Goal: Task Accomplishment & Management: Manage account settings

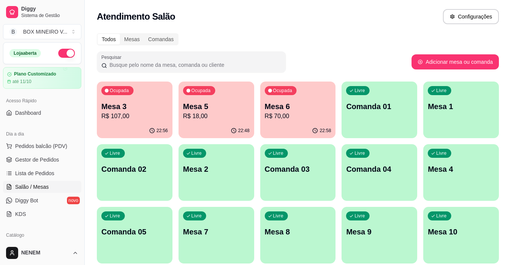
click at [197, 153] on p "Livre" at bounding box center [196, 153] width 11 height 6
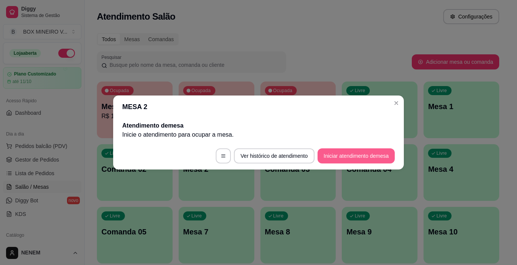
click at [331, 156] on button "Iniciar atendimento de mesa" at bounding box center [355, 156] width 77 height 15
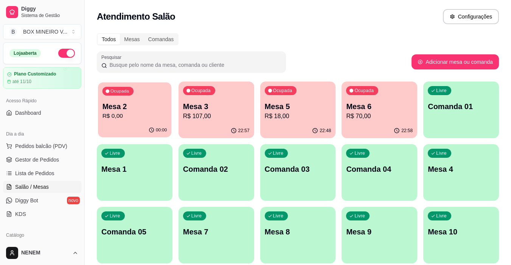
click at [121, 91] on p "Ocupada" at bounding box center [119, 91] width 19 height 6
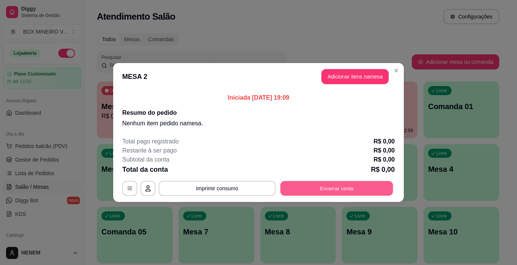
click at [307, 193] on button "Encerrar conta" at bounding box center [336, 189] width 113 height 15
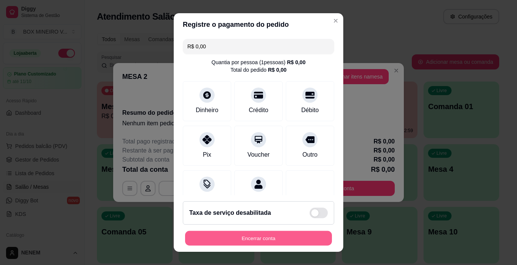
click at [282, 235] on button "Encerrar conta" at bounding box center [258, 238] width 147 height 15
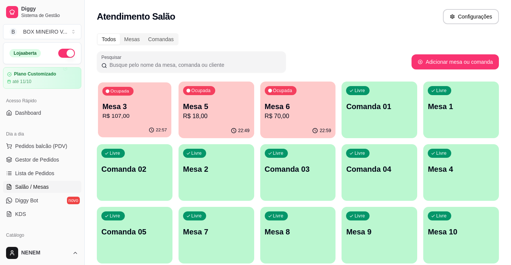
click at [143, 104] on p "Mesa 3" at bounding box center [134, 107] width 65 height 10
click at [123, 89] on p "Ocupada" at bounding box center [119, 91] width 19 height 6
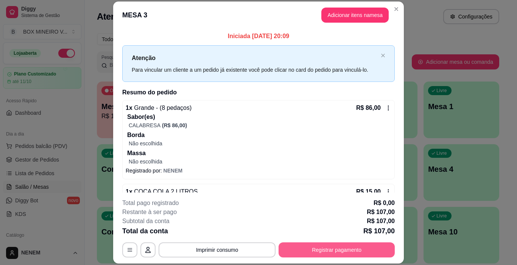
click at [312, 247] on button "Registrar pagamento" at bounding box center [336, 250] width 116 height 15
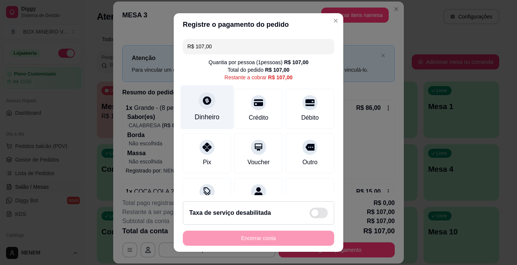
click at [217, 109] on div "Dinheiro" at bounding box center [206, 107] width 53 height 44
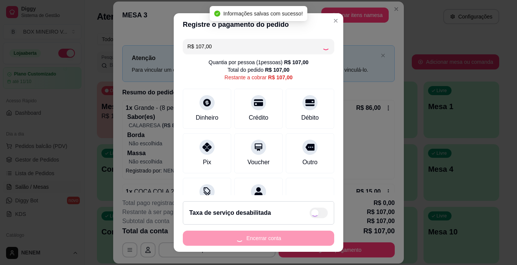
type input "R$ 0,00"
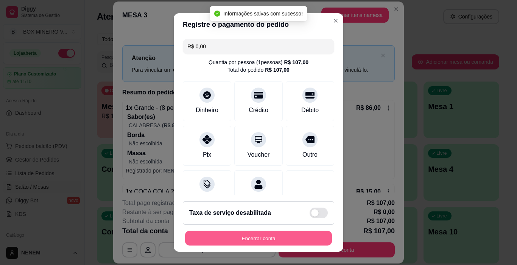
click at [285, 233] on button "Encerrar conta" at bounding box center [258, 238] width 147 height 15
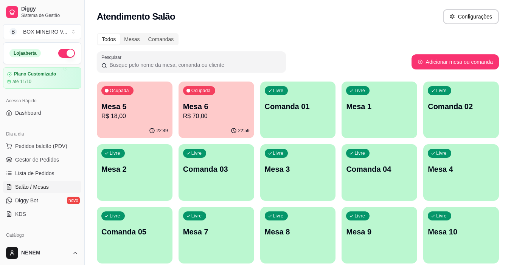
click at [125, 90] on p "Ocupada" at bounding box center [119, 91] width 19 height 6
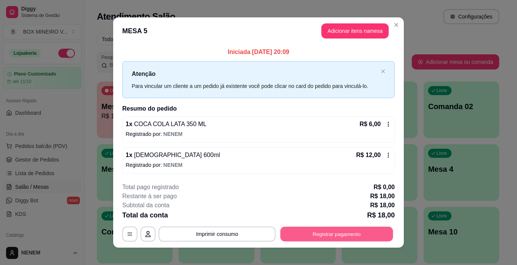
click at [298, 230] on button "Registrar pagamento" at bounding box center [336, 234] width 113 height 15
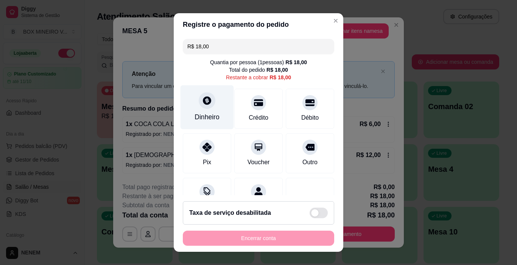
click at [202, 101] on icon at bounding box center [207, 101] width 10 height 10
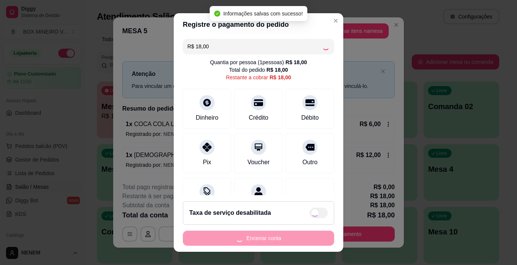
type input "R$ 0,00"
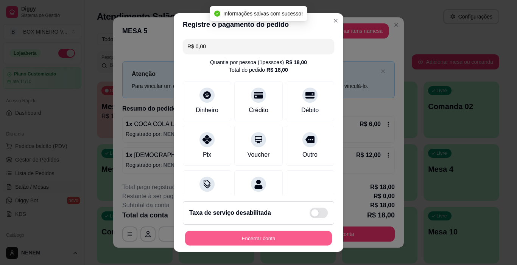
click at [264, 237] on button "Encerrar conta" at bounding box center [258, 238] width 147 height 15
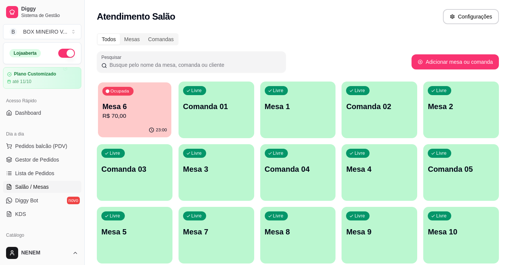
click at [131, 105] on p "Mesa 6" at bounding box center [134, 107] width 65 height 10
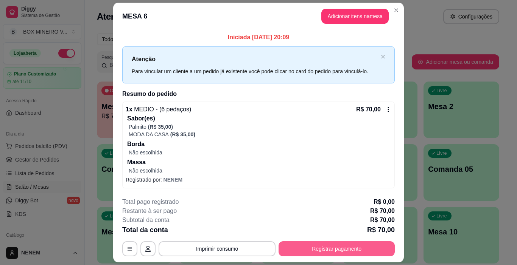
click at [314, 245] on button "Registrar pagamento" at bounding box center [336, 249] width 116 height 15
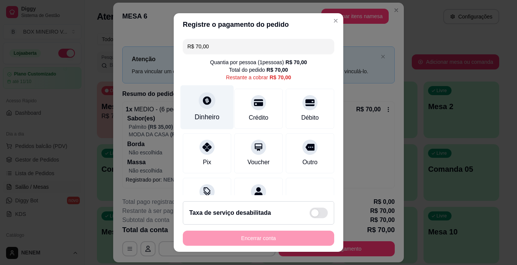
click at [207, 101] on icon at bounding box center [207, 101] width 10 height 10
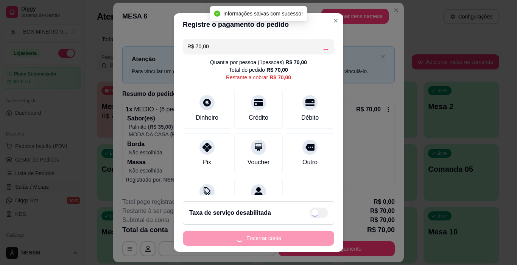
type input "R$ 0,00"
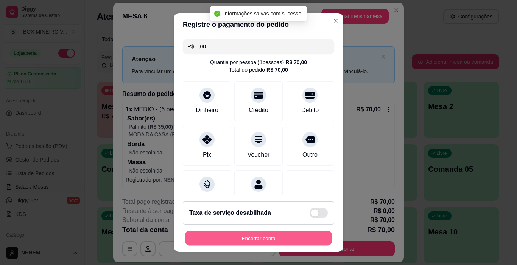
click at [274, 236] on button "Encerrar conta" at bounding box center [258, 238] width 147 height 15
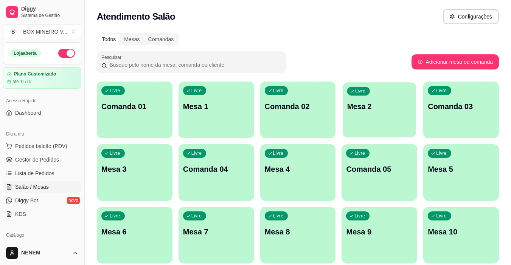
click at [358, 94] on div "Livre" at bounding box center [358, 91] width 23 height 9
click at [359, 94] on div "Livre" at bounding box center [357, 90] width 23 height 9
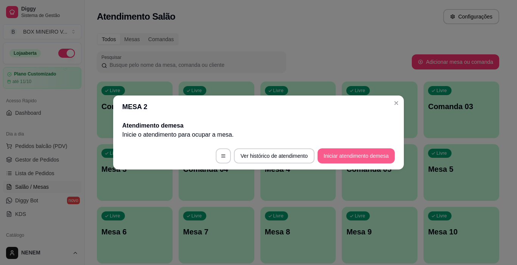
click at [330, 154] on button "Iniciar atendimento de mesa" at bounding box center [355, 156] width 77 height 15
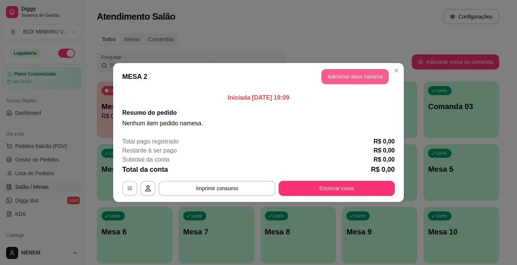
click at [362, 81] on button "Adicionar itens na mesa" at bounding box center [354, 76] width 67 height 15
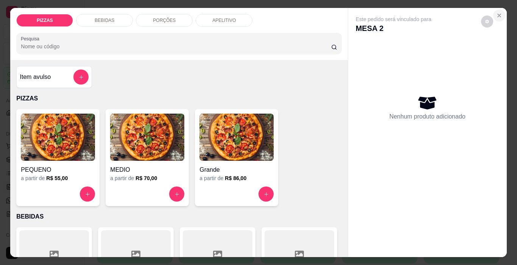
click at [497, 12] on icon "Close" at bounding box center [499, 15] width 6 height 6
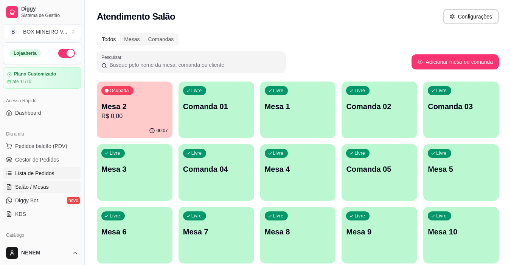
click at [46, 174] on span "Lista de Pedidos" at bounding box center [34, 174] width 39 height 8
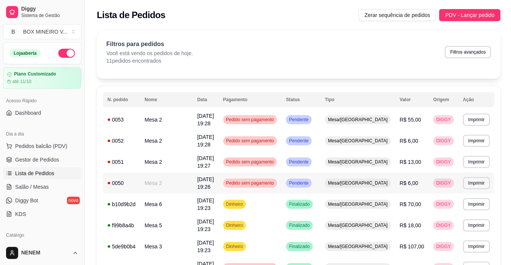
click at [160, 173] on td "Mesa 2" at bounding box center [166, 183] width 53 height 21
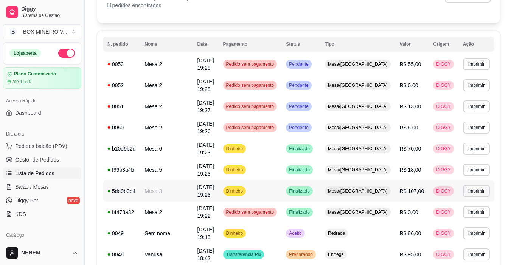
scroll to position [76, 0]
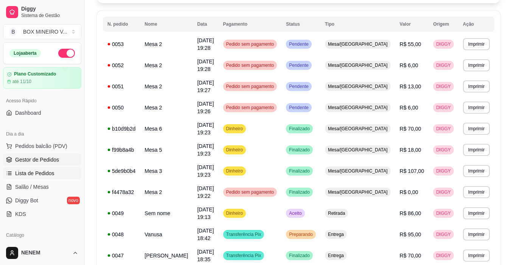
click at [47, 158] on span "Gestor de Pedidos" at bounding box center [37, 160] width 44 height 8
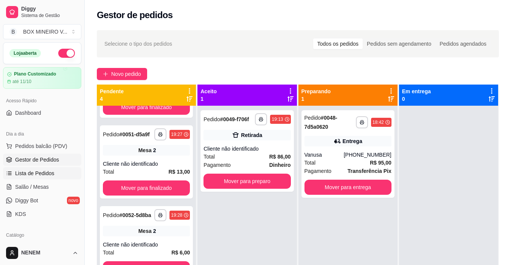
click at [64, 177] on link "Lista de Pedidos" at bounding box center [42, 174] width 78 height 12
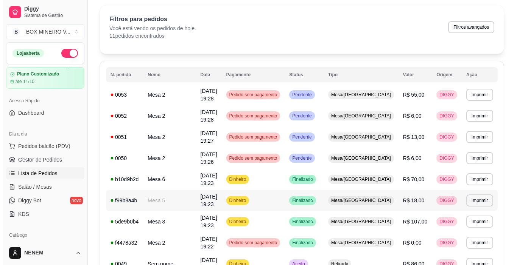
scroll to position [98, 0]
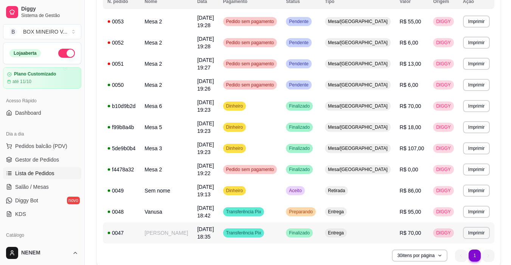
click at [155, 223] on td "João Paulo" at bounding box center [166, 233] width 53 height 21
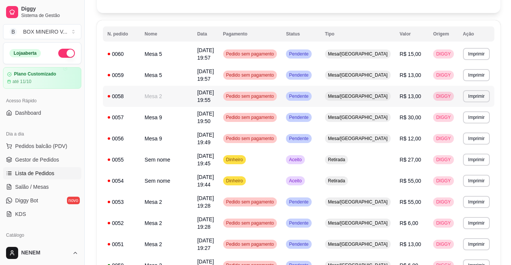
scroll to position [76, 0]
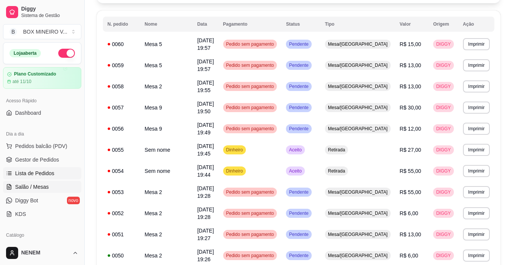
click at [30, 188] on span "Salão / Mesas" at bounding box center [32, 187] width 34 height 8
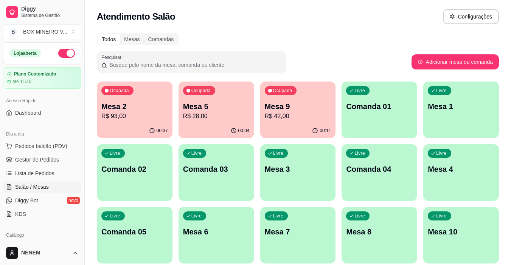
click at [209, 111] on p "Mesa 5" at bounding box center [216, 106] width 67 height 11
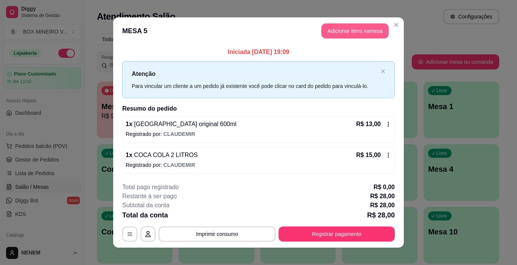
click at [352, 31] on button "Adicionar itens na mesa" at bounding box center [354, 30] width 67 height 15
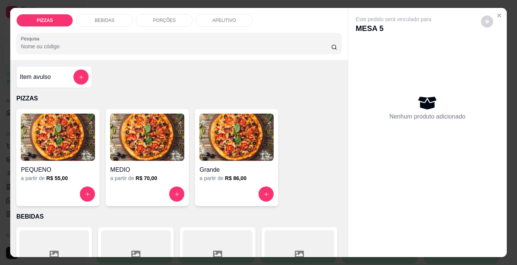
click at [135, 146] on img at bounding box center [147, 137] width 74 height 47
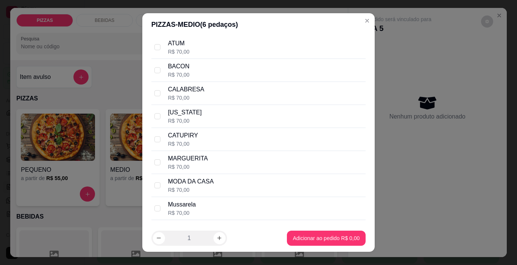
scroll to position [113, 0]
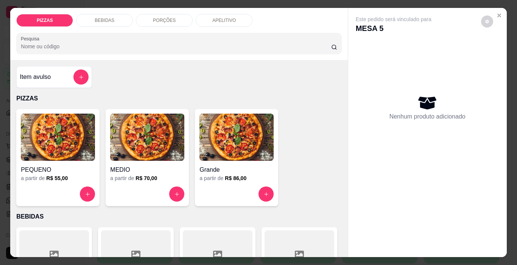
click at [124, 137] on img at bounding box center [147, 137] width 74 height 47
click at [174, 192] on icon "increase-product-quantity" at bounding box center [177, 195] width 6 height 6
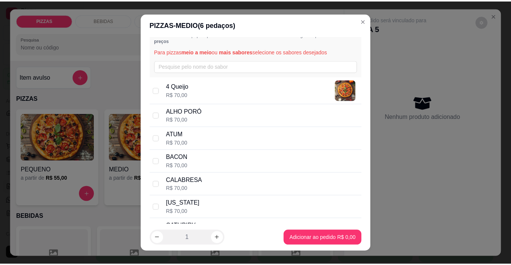
scroll to position [0, 0]
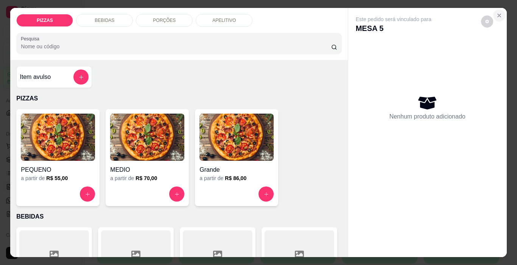
click at [499, 12] on icon "Close" at bounding box center [499, 15] width 6 height 6
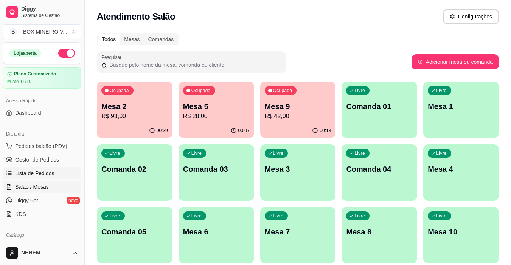
click at [50, 174] on span "Lista de Pedidos" at bounding box center [34, 174] width 39 height 8
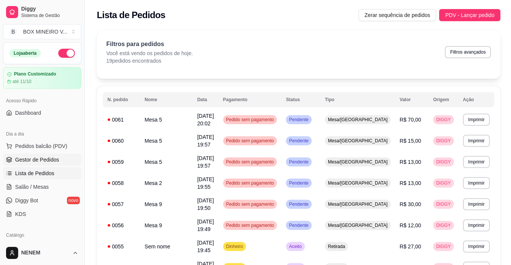
click at [42, 162] on span "Gestor de Pedidos" at bounding box center [37, 160] width 44 height 8
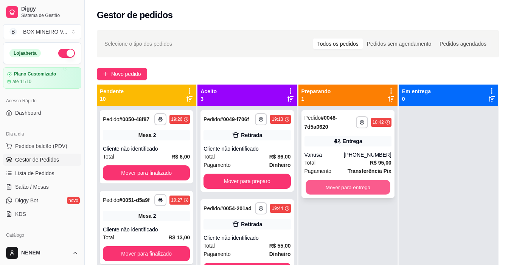
click at [363, 189] on button "Mover para entrega" at bounding box center [348, 187] width 84 height 15
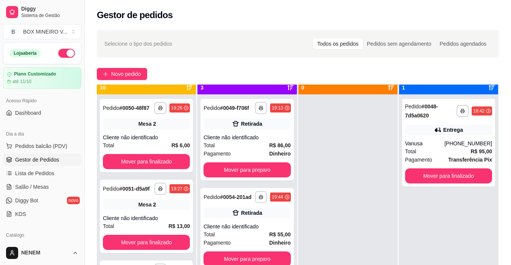
scroll to position [21, 0]
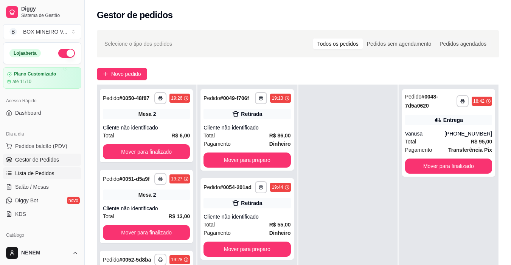
click at [62, 169] on link "Lista de Pedidos" at bounding box center [42, 174] width 78 height 12
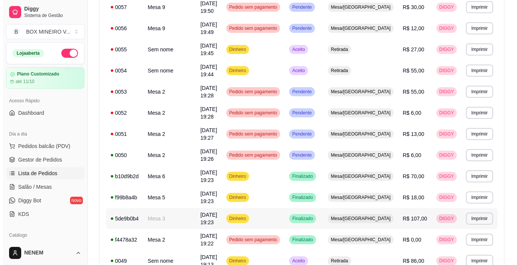
scroll to position [298, 0]
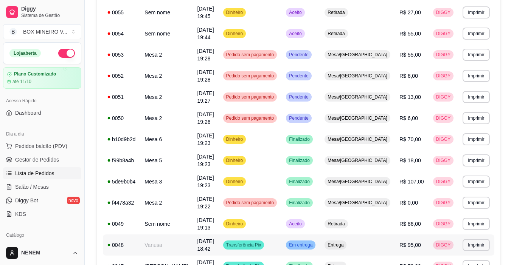
click at [177, 235] on td "Vanusa" at bounding box center [166, 245] width 53 height 21
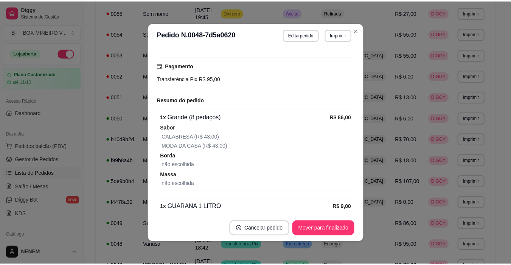
scroll to position [221, 0]
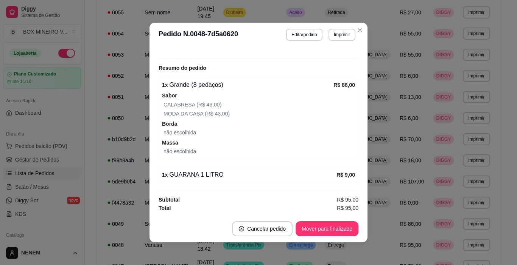
click at [206, 175] on div "1 x GUARANA 1 LITRO" at bounding box center [249, 175] width 174 height 9
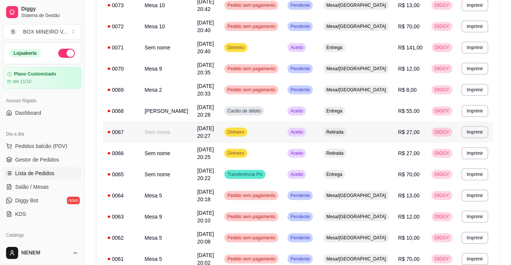
scroll to position [113, 0]
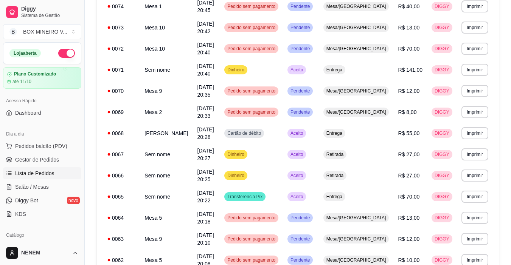
click at [76, 160] on div "Dia a dia Pedidos balcão (PDV) Gestor de Pedidos Lista de Pedidos Salão / Mesas…" at bounding box center [42, 174] width 84 height 98
click at [42, 165] on link "Gestor de Pedidos" at bounding box center [42, 160] width 78 height 12
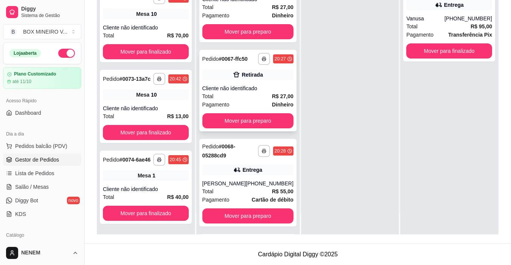
scroll to position [416, 0]
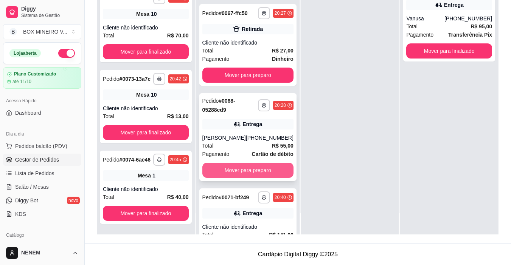
click at [257, 178] on button "Mover para preparo" at bounding box center [247, 170] width 91 height 15
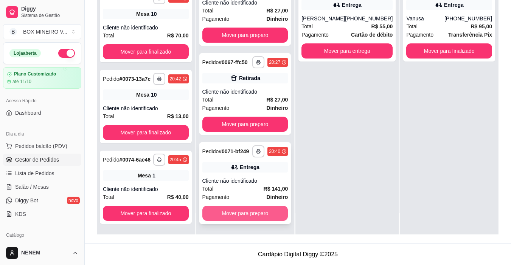
scroll to position [409, 0]
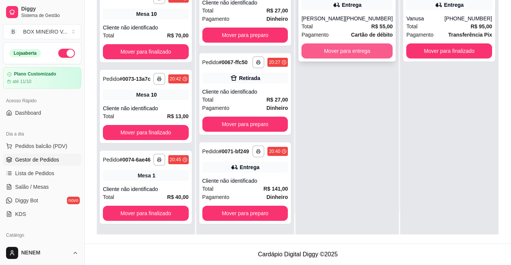
click at [356, 50] on button "Mover para entrega" at bounding box center [346, 50] width 91 height 15
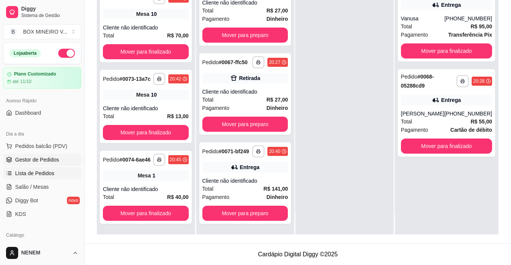
click at [71, 173] on link "Lista de Pedidos" at bounding box center [42, 174] width 78 height 12
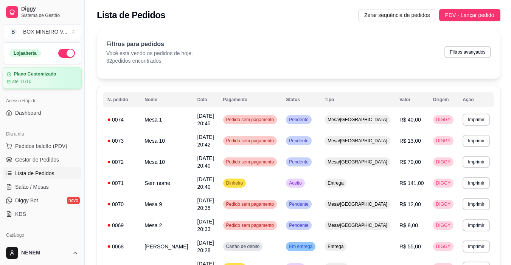
click at [55, 83] on div "até 11/10" at bounding box center [42, 82] width 71 height 6
click at [44, 163] on span "Gestor de Pedidos" at bounding box center [37, 160] width 44 height 8
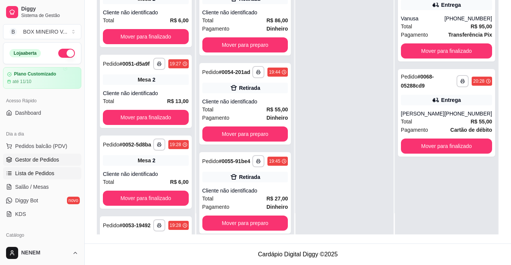
click at [70, 172] on link "Lista de Pedidos" at bounding box center [42, 174] width 78 height 12
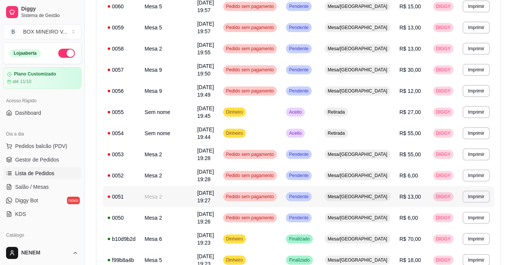
scroll to position [443, 0]
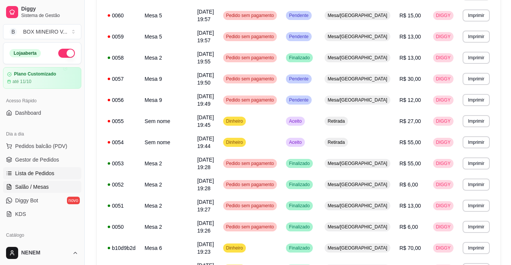
click at [47, 189] on span "Salão / Mesas" at bounding box center [32, 187] width 34 height 8
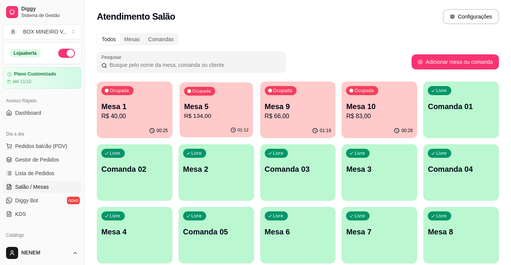
click at [220, 115] on p "R$ 134,00" at bounding box center [216, 116] width 65 height 9
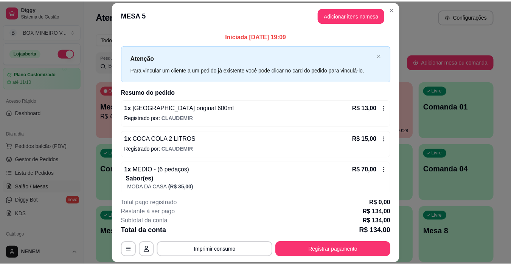
scroll to position [23, 0]
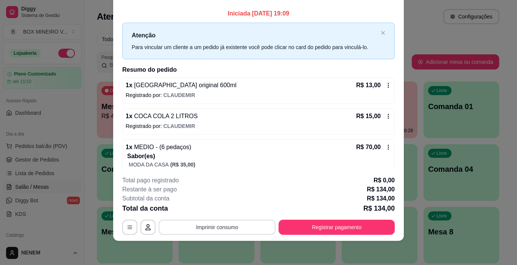
click at [220, 226] on button "Imprimir consumo" at bounding box center [216, 227] width 117 height 15
click at [218, 213] on button "IMPRESSORA" at bounding box center [216, 211] width 53 height 12
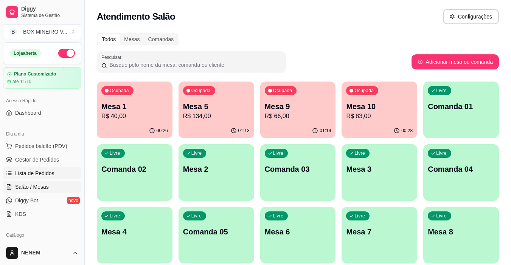
click at [39, 175] on span "Lista de Pedidos" at bounding box center [34, 174] width 39 height 8
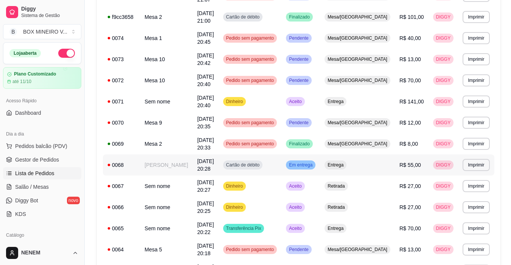
scroll to position [189, 0]
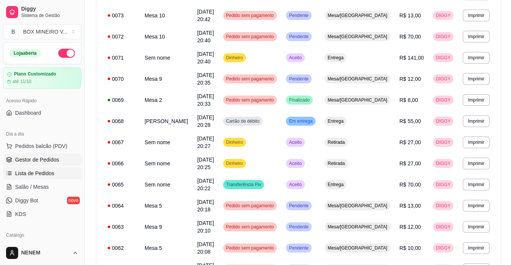
click at [54, 163] on span "Gestor de Pedidos" at bounding box center [37, 160] width 44 height 8
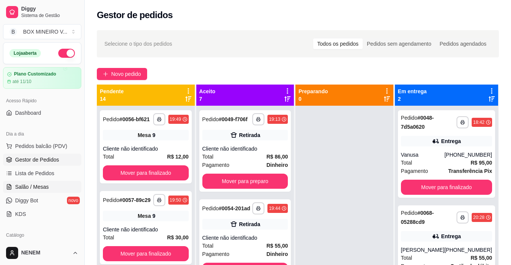
click at [51, 191] on link "Salão / Mesas" at bounding box center [42, 187] width 78 height 12
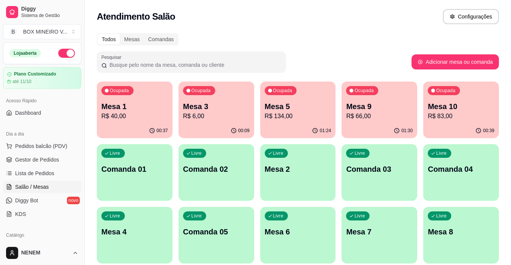
click at [344, 123] on div "Ocupada Mesa 9 R$ 66,00" at bounding box center [379, 103] width 76 height 42
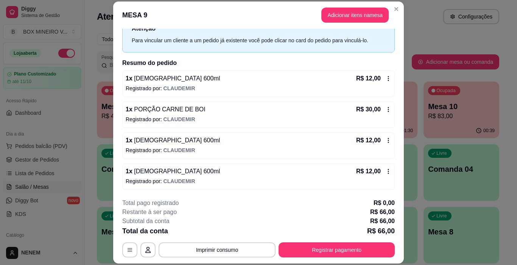
scroll to position [23, 0]
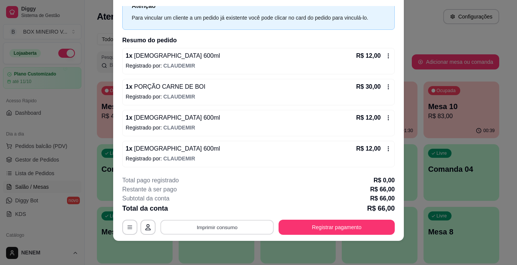
click at [178, 226] on button "Imprimir consumo" at bounding box center [216, 227] width 113 height 15
click at [214, 209] on button "IMPRESSORA" at bounding box center [216, 211] width 53 height 12
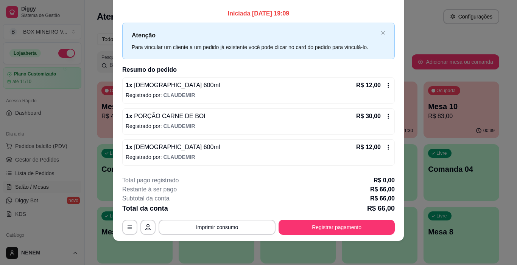
scroll to position [0, 0]
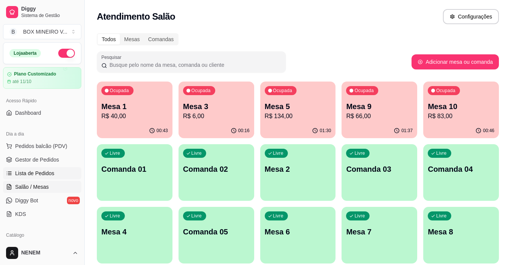
click at [56, 176] on link "Lista de Pedidos" at bounding box center [42, 174] width 78 height 12
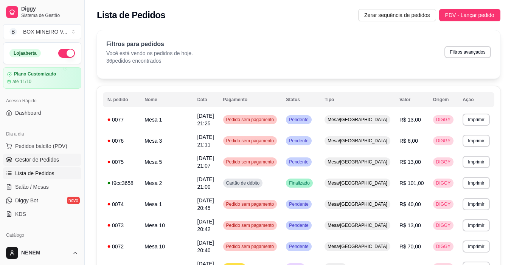
click at [38, 155] on link "Gestor de Pedidos" at bounding box center [42, 160] width 78 height 12
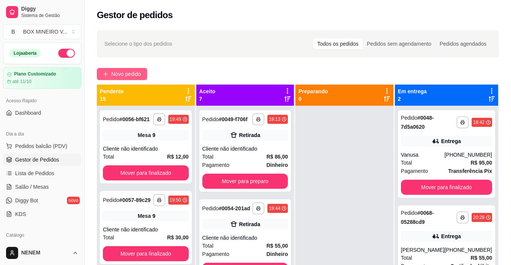
click at [121, 78] on span "Novo pedido" at bounding box center [126, 74] width 30 height 8
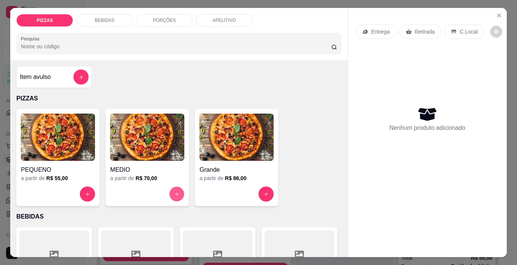
click at [180, 192] on button "increase-product-quantity" at bounding box center [176, 194] width 15 height 15
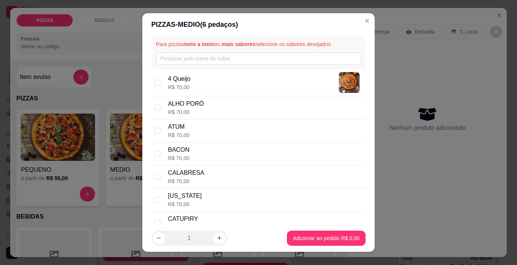
scroll to position [38, 0]
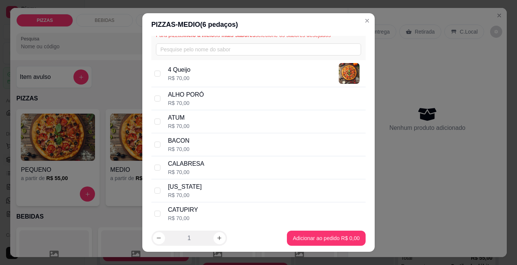
click at [158, 163] on div "CALABRESA R$ 70,00" at bounding box center [258, 168] width 214 height 23
checkbox input "true"
click at [157, 144] on input "checkbox" at bounding box center [157, 145] width 6 height 6
checkbox input "true"
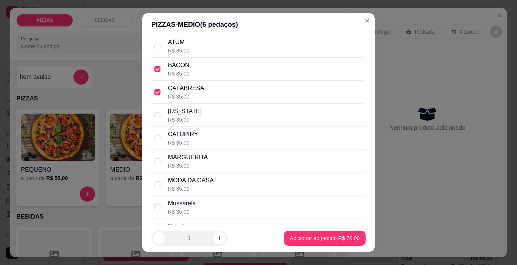
scroll to position [210, 0]
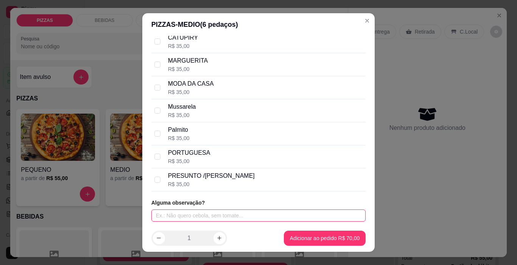
click at [210, 219] on input "text" at bounding box center [258, 216] width 214 height 12
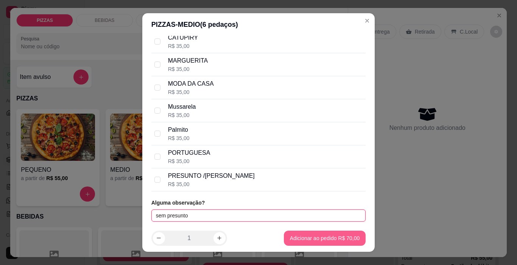
type input "sem presunto"
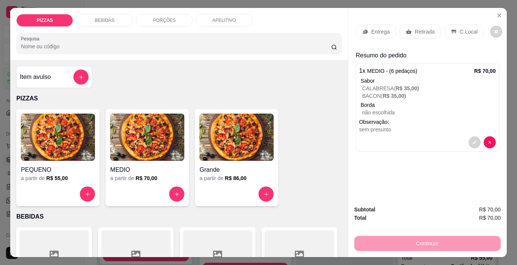
click at [96, 14] on div "BEBIDAS" at bounding box center [104, 20] width 57 height 13
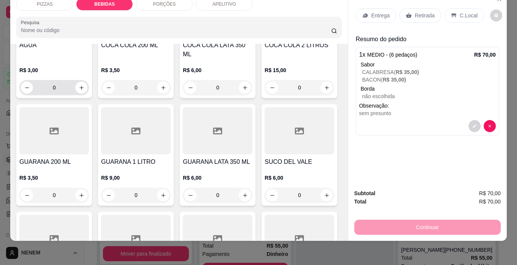
scroll to position [341, 0]
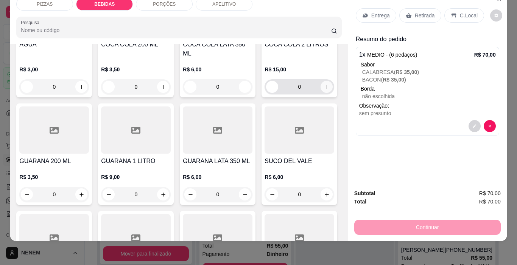
click at [324, 90] on icon "increase-product-quantity" at bounding box center [327, 87] width 6 height 6
type input "1"
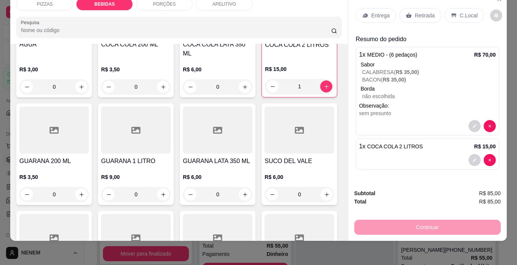
click at [365, 12] on icon at bounding box center [365, 15] width 6 height 6
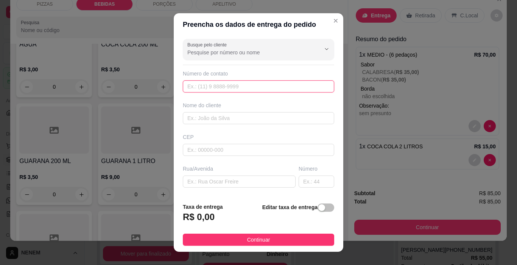
click at [282, 89] on input "text" at bounding box center [258, 87] width 151 height 12
type input "(33) 99840-9481"
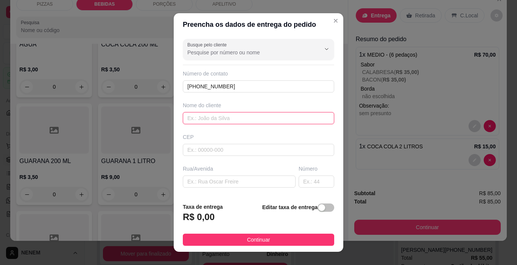
click at [300, 123] on input "text" at bounding box center [258, 118] width 151 height 12
type input "m"
type input "MARCUS VINICIUS"
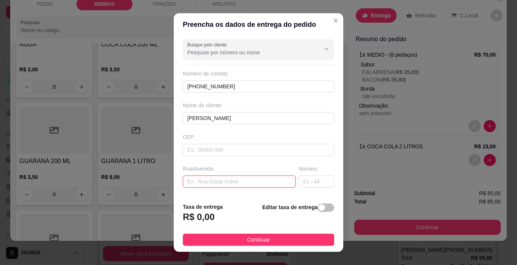
click at [207, 178] on input "text" at bounding box center [239, 182] width 113 height 12
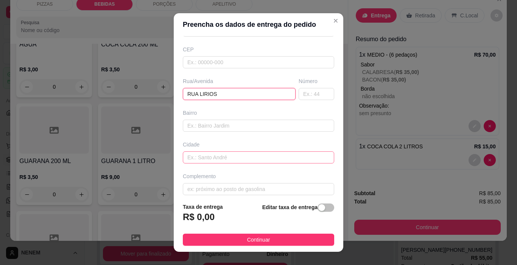
scroll to position [94, 0]
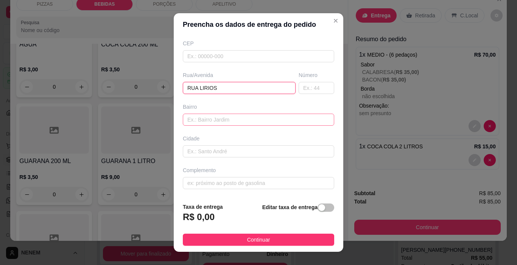
type input "RUA LIRIOS"
click at [216, 124] on input "text" at bounding box center [258, 120] width 151 height 12
type input "PLANEJAR"
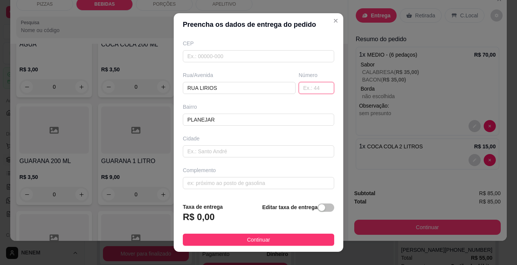
click at [298, 87] on input "text" at bounding box center [316, 88] width 36 height 12
click at [298, 93] on input "text" at bounding box center [316, 88] width 36 height 12
click at [241, 92] on input "RUA LIRIOS" at bounding box center [239, 88] width 113 height 12
type input "RUA LIRIOS PLANEJAR"
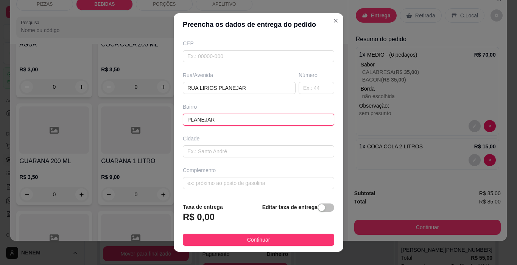
drag, startPoint x: 217, startPoint y: 114, endPoint x: 174, endPoint y: 121, distance: 44.0
click at [174, 121] on div "Busque pelo cliente Número de contato (33) 99840-9481 Nome do cliente MARCUS VI…" at bounding box center [258, 116] width 169 height 161
type input "RUA DA VARZEA"
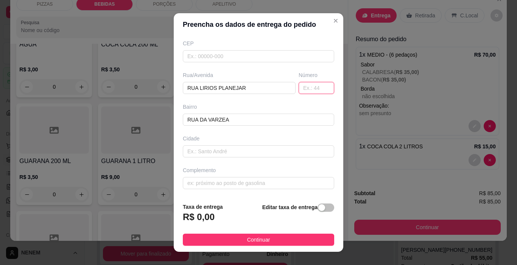
click at [301, 89] on input "text" at bounding box center [316, 88] width 36 height 12
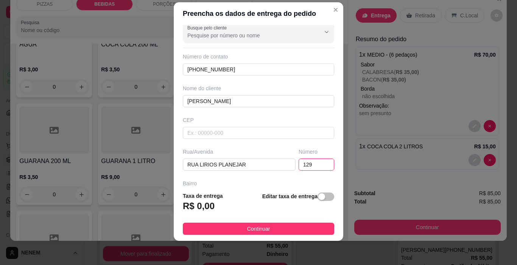
scroll to position [0, 0]
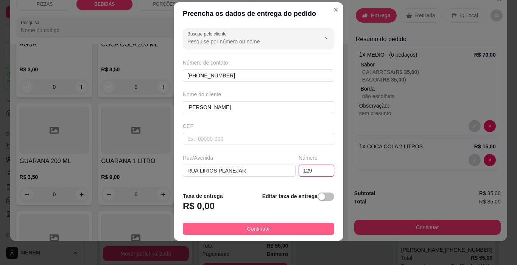
type input "129"
click at [247, 231] on span "Continuar" at bounding box center [258, 229] width 23 height 8
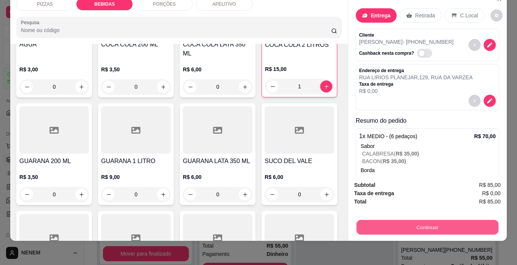
click at [436, 225] on button "Continuar" at bounding box center [427, 227] width 142 height 15
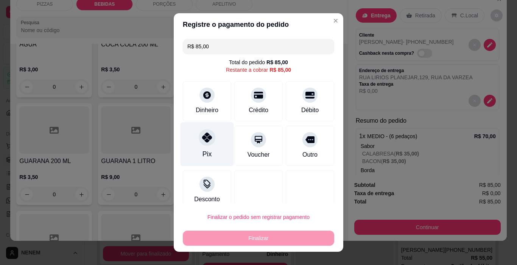
click at [202, 145] on div at bounding box center [207, 138] width 17 height 17
type input "R$ 0,00"
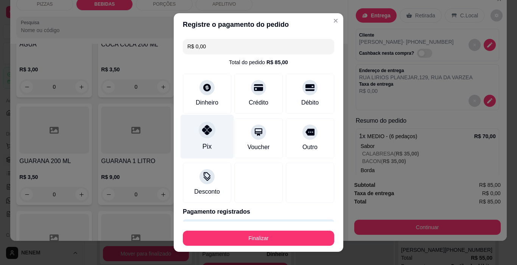
click at [209, 146] on div "Pix" at bounding box center [206, 137] width 53 height 44
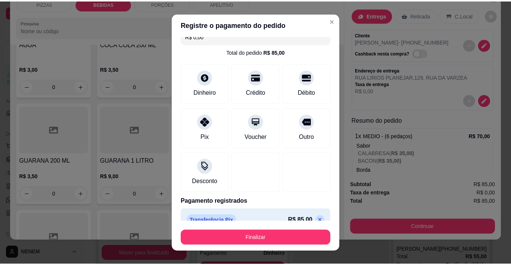
scroll to position [23, 0]
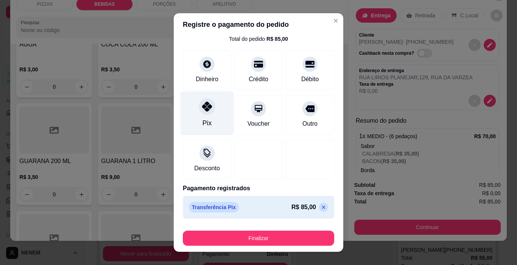
click at [206, 101] on div at bounding box center [207, 107] width 17 height 17
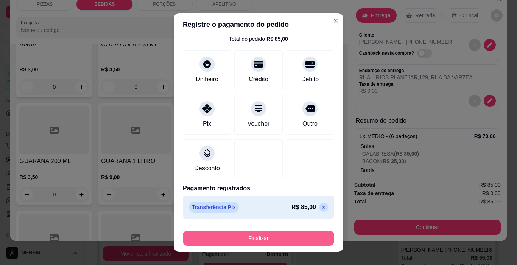
click at [268, 238] on button "Finalizar" at bounding box center [258, 238] width 151 height 15
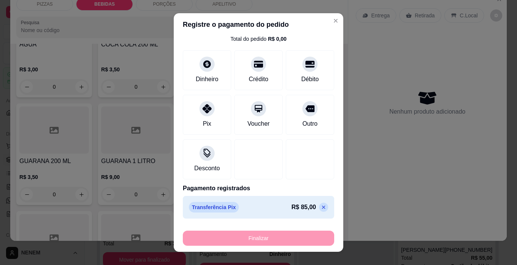
type input "0"
type input "-R$ 85,00"
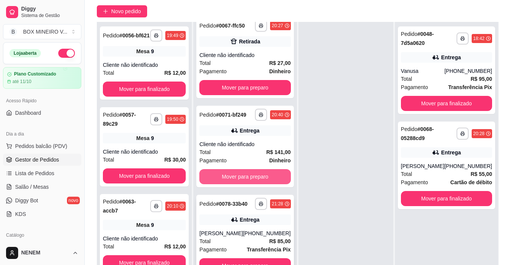
scroll to position [115, 0]
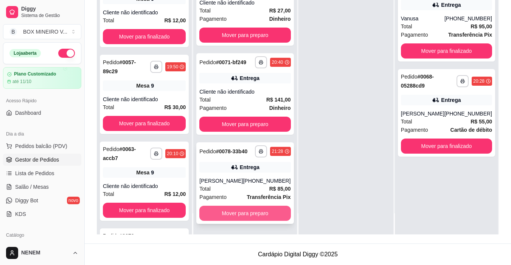
click at [248, 211] on button "Mover para preparo" at bounding box center [244, 213] width 91 height 15
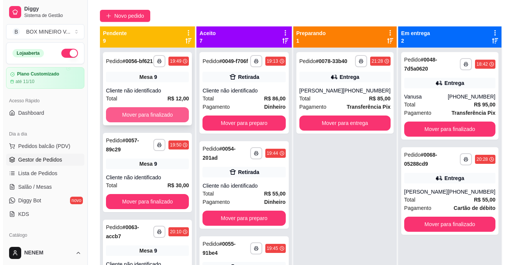
scroll to position [0, 0]
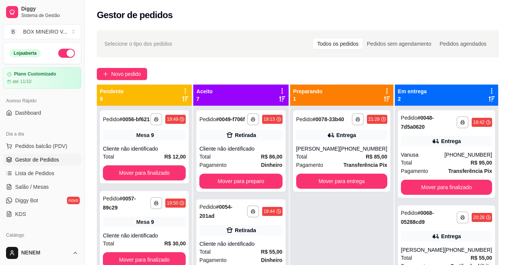
click at [131, 81] on div "**********" at bounding box center [298, 193] width 426 height 334
click at [131, 79] on button "Novo pedido" at bounding box center [122, 74] width 50 height 12
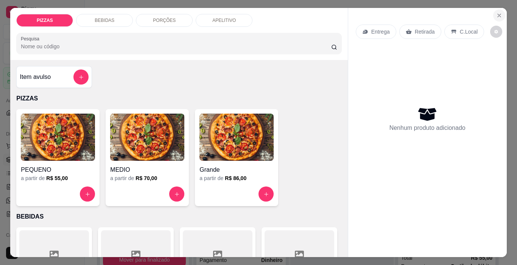
click at [493, 12] on button "Close" at bounding box center [499, 15] width 12 height 12
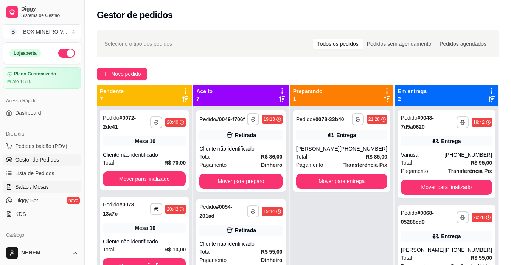
click at [26, 188] on span "Salão / Mesas" at bounding box center [32, 187] width 34 height 8
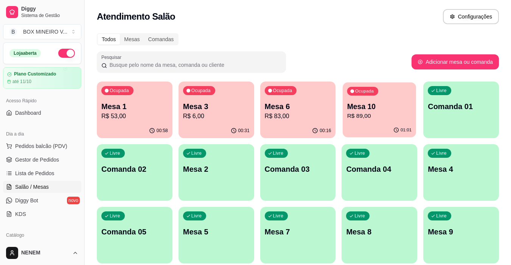
click at [386, 110] on p "Mesa 10" at bounding box center [379, 107] width 65 height 10
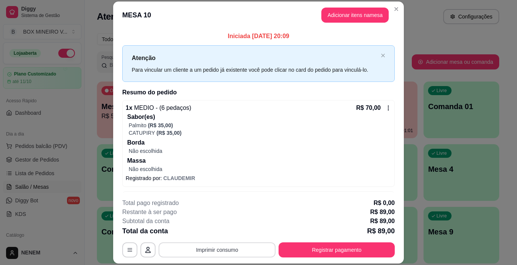
click at [224, 255] on button "Imprimir consumo" at bounding box center [216, 250] width 117 height 15
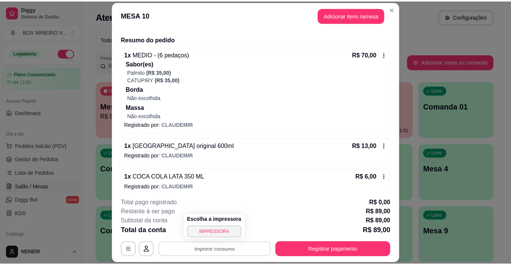
scroll to position [59, 0]
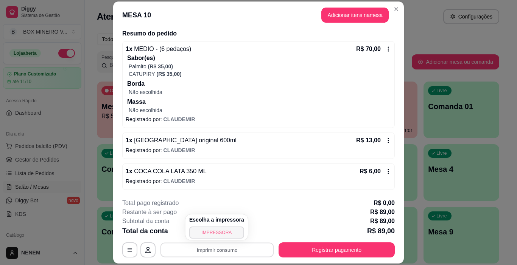
click at [194, 233] on button "IMPRESSORA" at bounding box center [216, 233] width 55 height 12
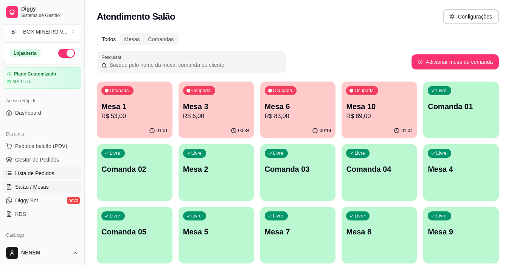
click at [44, 173] on span "Lista de Pedidos" at bounding box center [34, 174] width 39 height 8
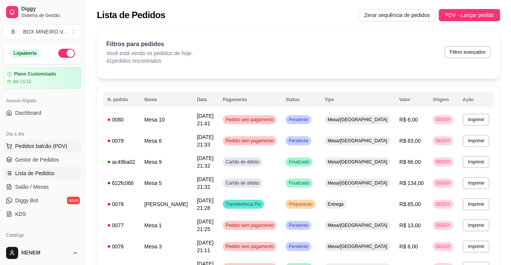
click at [47, 141] on button "Pedidos balcão (PDV)" at bounding box center [42, 146] width 78 height 12
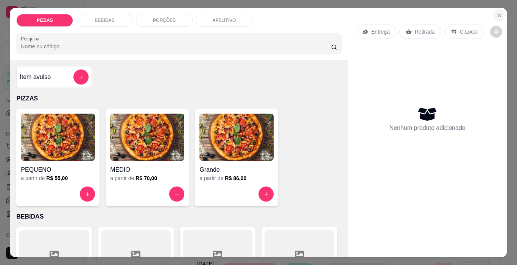
click at [499, 14] on icon "Close" at bounding box center [499, 15] width 6 height 6
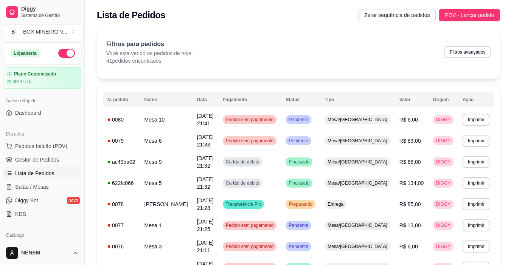
drag, startPoint x: 45, startPoint y: 149, endPoint x: 71, endPoint y: 98, distance: 56.5
click at [71, 98] on div "Acesso Rápido" at bounding box center [42, 101] width 78 height 12
click at [57, 147] on span "Pedidos balcão (PDV)" at bounding box center [41, 147] width 52 height 8
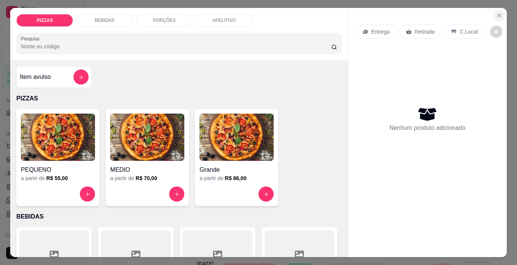
click at [497, 14] on icon "Close" at bounding box center [498, 15] width 3 height 3
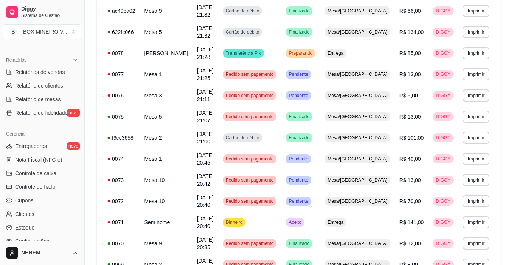
scroll to position [279, 0]
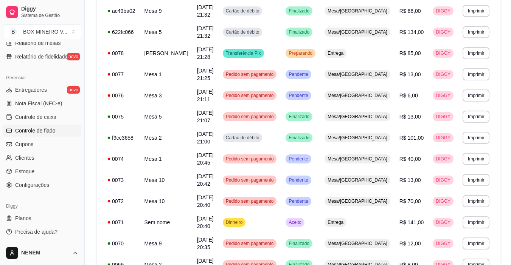
drag, startPoint x: 86, startPoint y: 190, endPoint x: 72, endPoint y: 130, distance: 61.0
click at [71, 115] on div "Diggy Sistema de Gestão B BOX MINEIRO V ... Loja aberta Plano Customizado até 1…" at bounding box center [42, 132] width 84 height 265
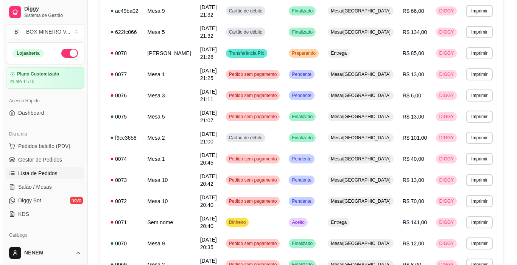
scroll to position [0, 0]
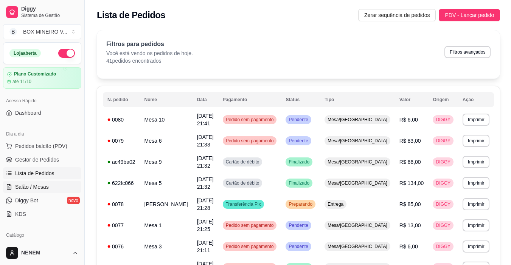
click at [64, 183] on link "Salão / Mesas" at bounding box center [42, 187] width 78 height 12
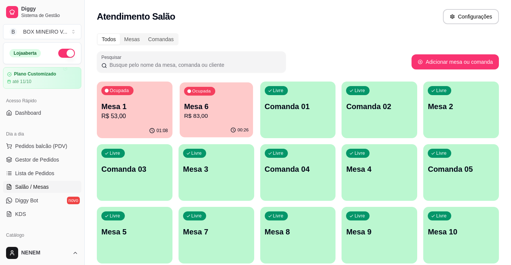
click at [203, 118] on p "R$ 83,00" at bounding box center [216, 116] width 65 height 9
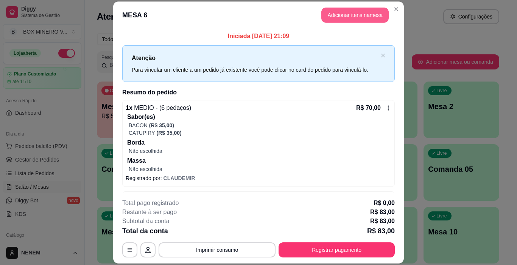
click at [349, 18] on button "Adicionar itens na mesa" at bounding box center [354, 15] width 67 height 15
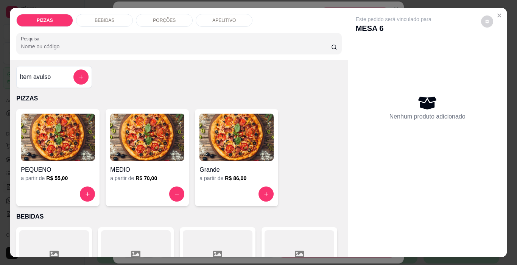
click at [123, 22] on div "BEBIDAS" at bounding box center [104, 20] width 57 height 13
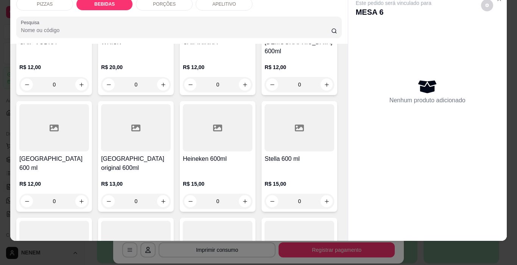
scroll to position [644, 0]
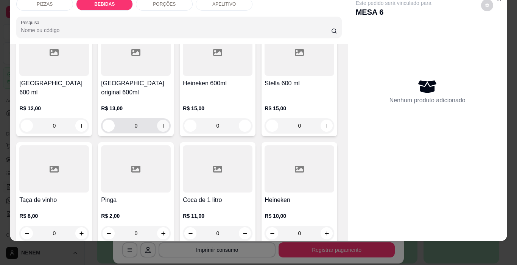
click at [166, 129] on icon "increase-product-quantity" at bounding box center [163, 126] width 6 height 6
type input "1"
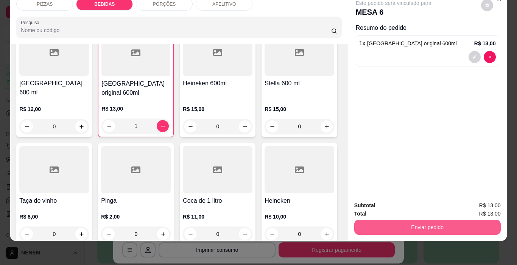
click at [372, 222] on button "Enviar pedido" at bounding box center [427, 227] width 146 height 15
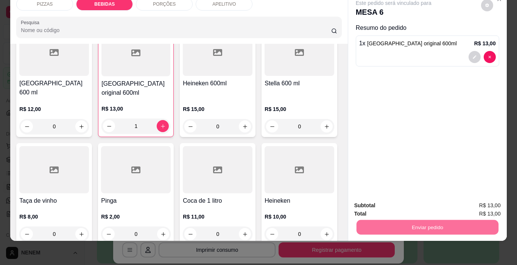
click at [458, 199] on button "Sim, quero registrar" at bounding box center [474, 203] width 54 height 14
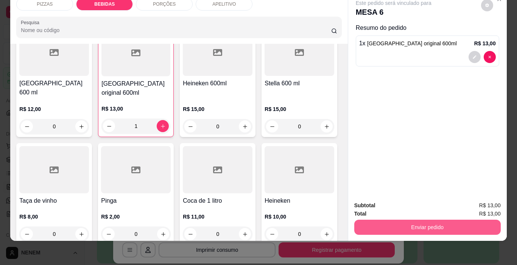
click at [379, 220] on button "Enviar pedido" at bounding box center [427, 227] width 146 height 15
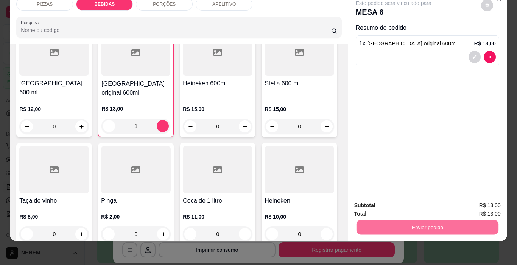
click at [381, 202] on button "Não registrar e enviar pedido" at bounding box center [402, 203] width 79 height 14
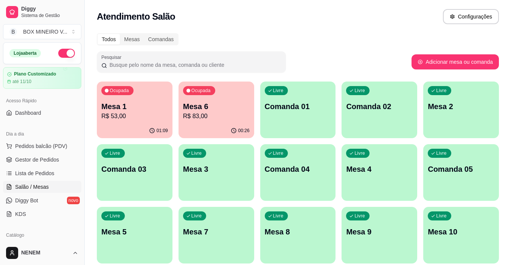
click at [177, 115] on div "Ocupada Mesa 1 R$ 53,00 01:09 Ocupada Mesa 6 R$ 83,00 00:26 Livre Comanda 01 Li…" at bounding box center [298, 204] width 402 height 245
click at [198, 111] on p "Mesa 6" at bounding box center [216, 106] width 67 height 11
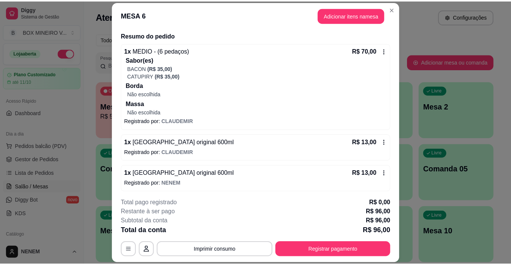
scroll to position [59, 0]
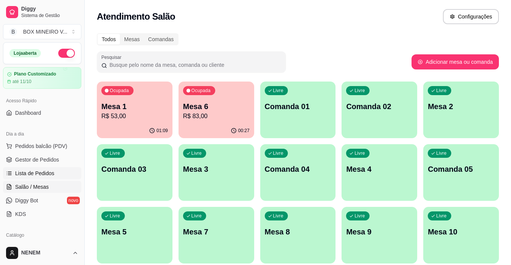
click at [44, 168] on link "Lista de Pedidos" at bounding box center [42, 174] width 78 height 12
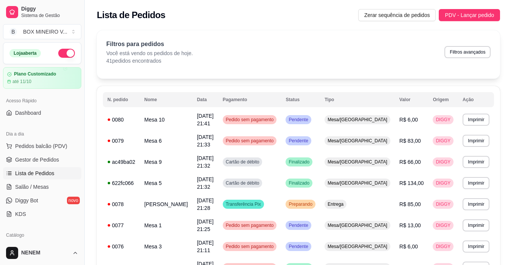
click at [46, 162] on span "Gestor de Pedidos" at bounding box center [37, 160] width 44 height 8
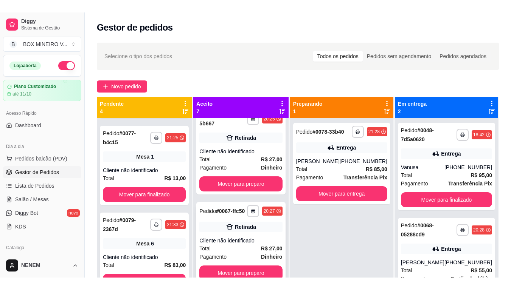
scroll to position [90, 0]
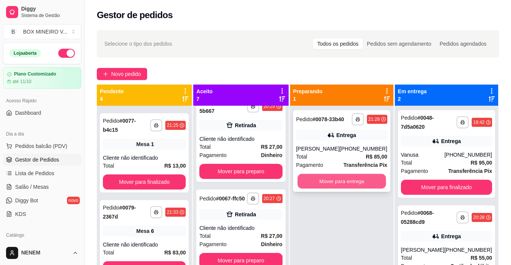
click at [355, 186] on button "Mover para entrega" at bounding box center [341, 181] width 88 height 15
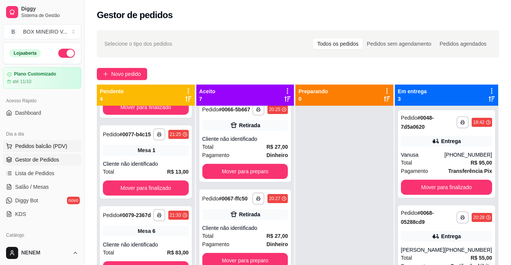
click at [37, 148] on span "Pedidos balcão (PDV)" at bounding box center [41, 147] width 52 height 8
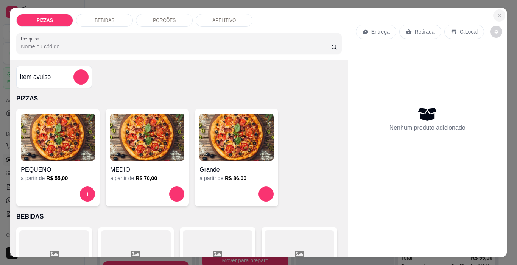
click at [496, 14] on icon "Close" at bounding box center [499, 15] width 6 height 6
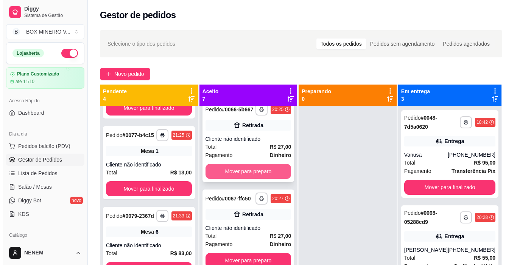
scroll to position [409, 0]
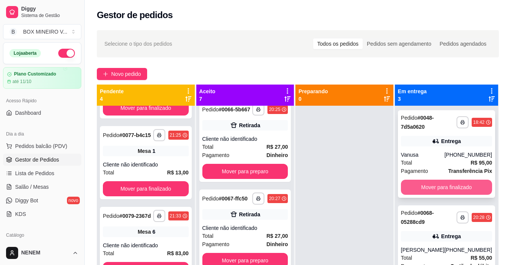
click at [454, 188] on button "Mover para finalizado" at bounding box center [446, 187] width 91 height 15
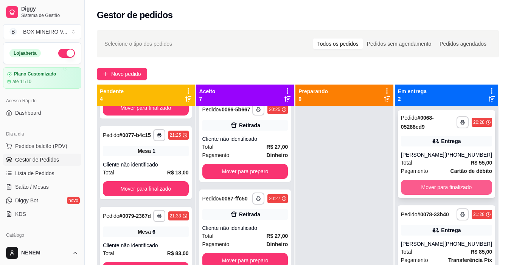
click at [460, 189] on button "Mover para finalizado" at bounding box center [446, 187] width 91 height 15
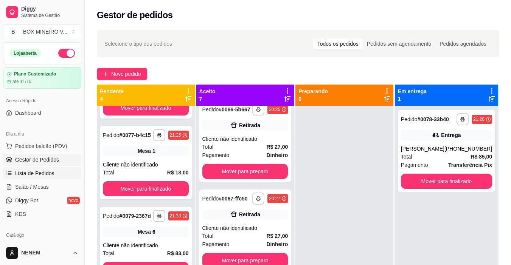
click at [31, 171] on span "Lista de Pedidos" at bounding box center [34, 174] width 39 height 8
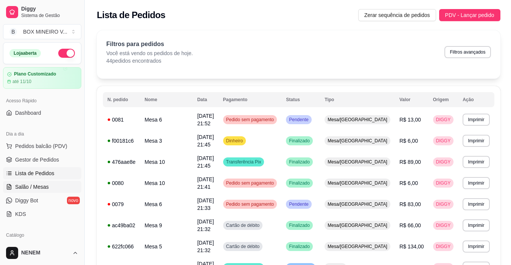
click at [73, 186] on link "Salão / Mesas" at bounding box center [42, 187] width 78 height 12
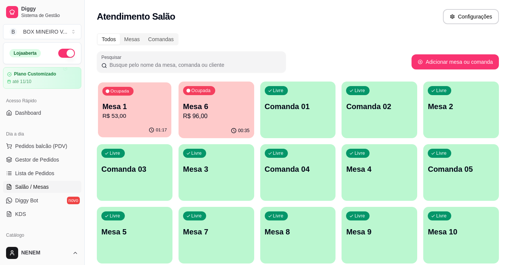
click at [135, 118] on p "R$ 53,00" at bounding box center [134, 116] width 65 height 9
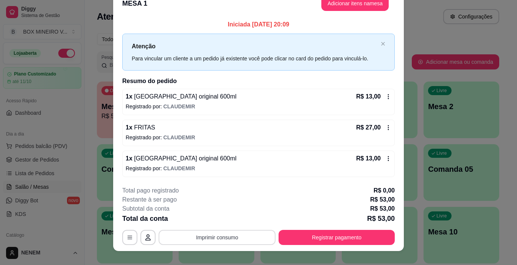
scroll to position [22, 0]
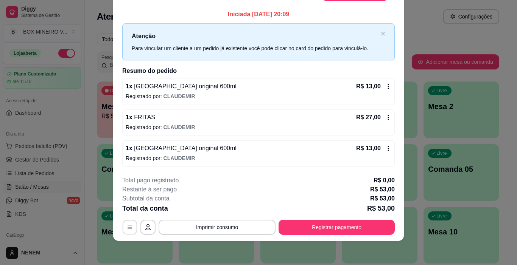
click at [131, 228] on button "button" at bounding box center [130, 227] width 15 height 15
click at [144, 223] on button "button" at bounding box center [147, 227] width 15 height 15
click at [128, 227] on icon "button" at bounding box center [130, 228] width 6 height 6
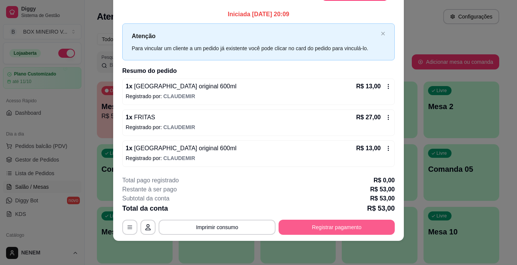
click at [327, 226] on button "Registrar pagamento" at bounding box center [336, 227] width 116 height 15
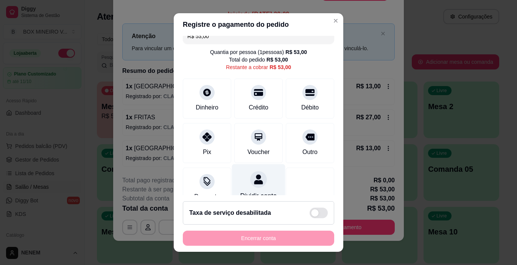
scroll to position [0, 0]
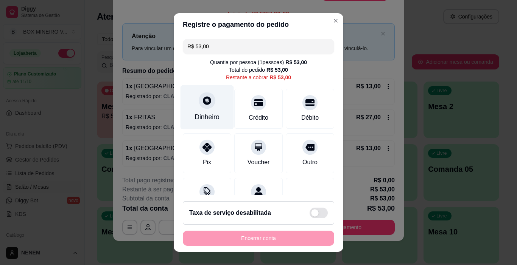
click at [203, 99] on icon at bounding box center [207, 101] width 8 height 8
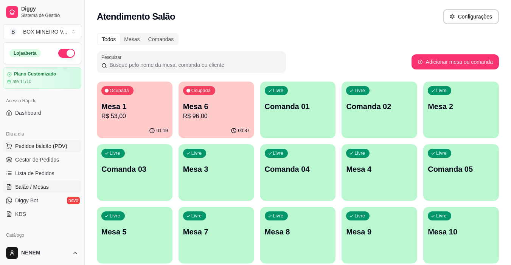
click at [23, 145] on span "Pedidos balcão (PDV)" at bounding box center [41, 147] width 52 height 8
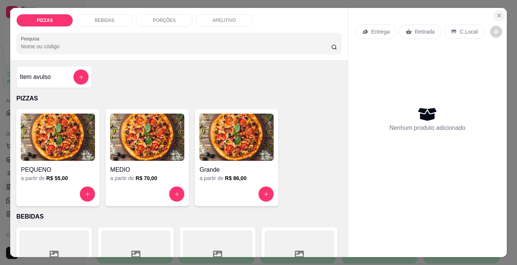
click at [496, 12] on icon "Close" at bounding box center [499, 15] width 6 height 6
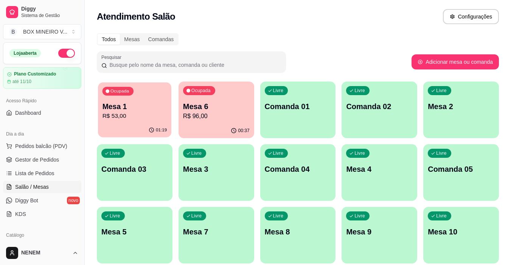
click at [129, 104] on p "Mesa 1" at bounding box center [134, 107] width 65 height 10
click at [116, 106] on p "Mesa 1" at bounding box center [134, 106] width 67 height 11
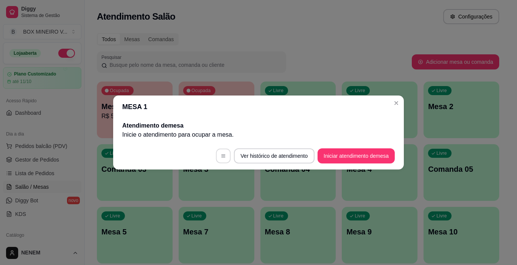
click at [227, 158] on button "button" at bounding box center [223, 156] width 15 height 15
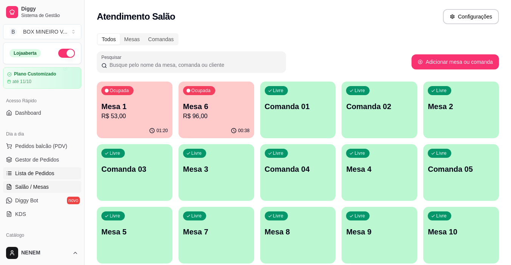
click at [51, 172] on span "Lista de Pedidos" at bounding box center [34, 174] width 39 height 8
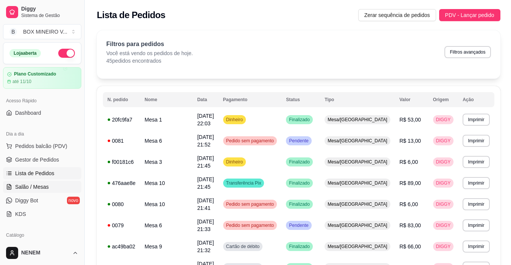
click at [37, 188] on span "Salão / Mesas" at bounding box center [32, 187] width 34 height 8
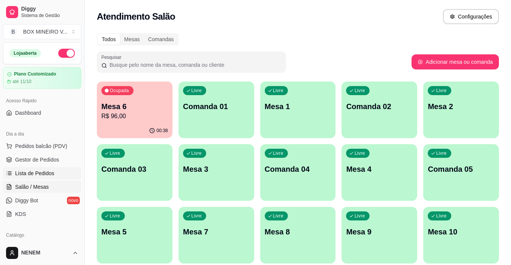
click at [36, 174] on span "Lista de Pedidos" at bounding box center [34, 174] width 39 height 8
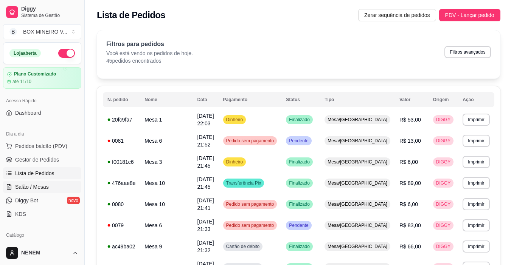
click at [38, 183] on span "Salão / Mesas" at bounding box center [32, 187] width 34 height 8
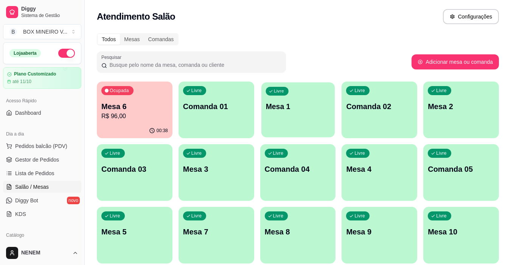
click at [271, 110] on p "Mesa 1" at bounding box center [297, 107] width 65 height 10
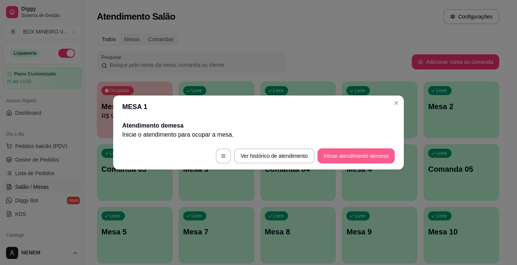
click at [351, 153] on button "Iniciar atendimento de mesa" at bounding box center [355, 156] width 77 height 15
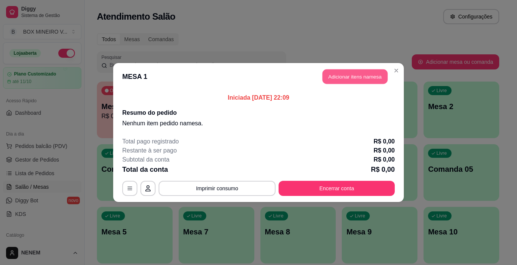
click at [375, 82] on button "Adicionar itens na mesa" at bounding box center [354, 77] width 65 height 15
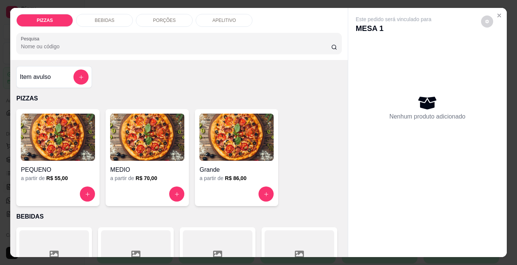
click at [182, 192] on div "MEDIO a partir de R$ 70,00" at bounding box center [146, 157] width 83 height 97
click at [174, 192] on icon "increase-product-quantity" at bounding box center [177, 195] width 6 height 6
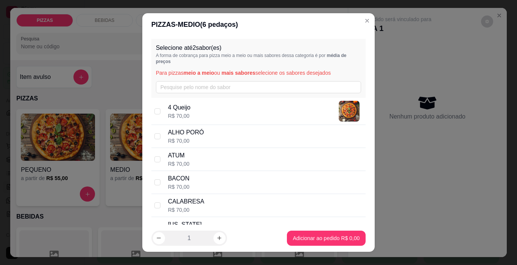
click at [158, 156] on div "ATUM R$ 70,00" at bounding box center [258, 159] width 214 height 23
checkbox input "true"
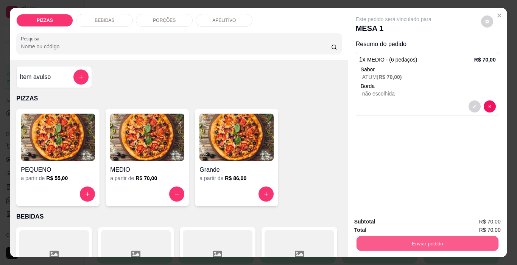
click at [380, 237] on button "Enviar pedido" at bounding box center [427, 244] width 142 height 15
click at [430, 222] on button "Não registrar e enviar pedido" at bounding box center [402, 222] width 76 height 14
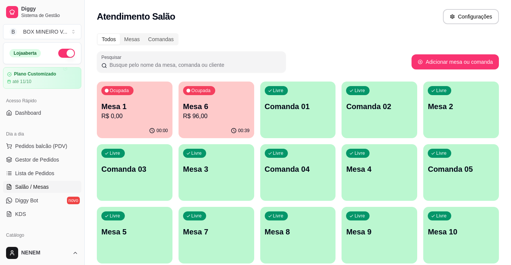
click at [119, 114] on p "R$ 0,00" at bounding box center [134, 116] width 67 height 9
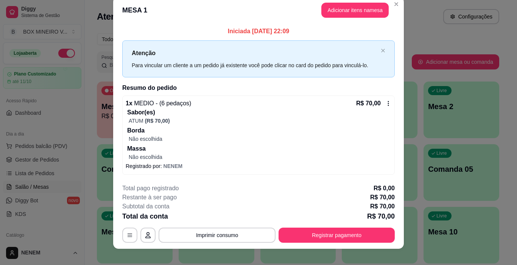
scroll to position [18, 0]
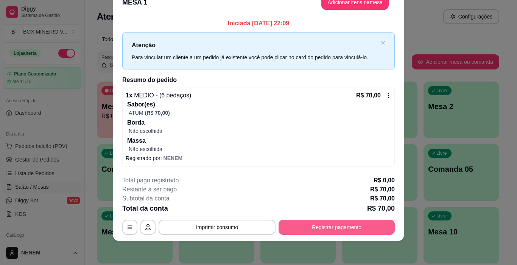
click at [323, 224] on button "Registrar pagamento" at bounding box center [336, 227] width 116 height 15
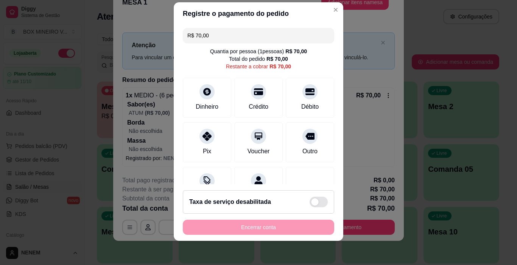
scroll to position [0, 0]
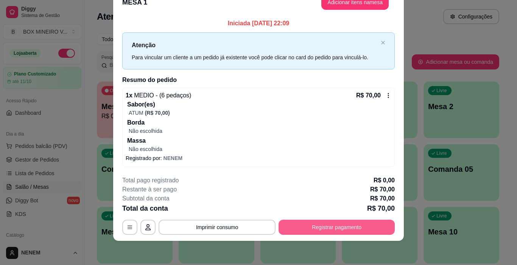
click at [319, 232] on button "Registrar pagamento" at bounding box center [336, 227] width 116 height 15
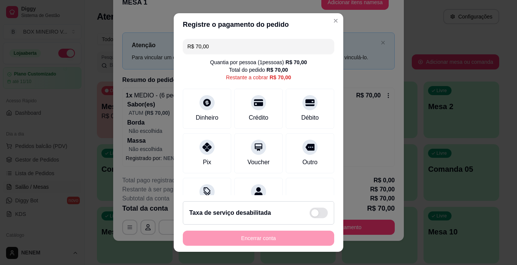
click at [190, 65] on div "Quantia por pessoa ( 1 pessoas) R$ 70,00 Total do pedido R$ 70,00 Restante a co…" at bounding box center [258, 70] width 151 height 23
click at [204, 109] on div "Dinheiro" at bounding box center [206, 107] width 53 height 44
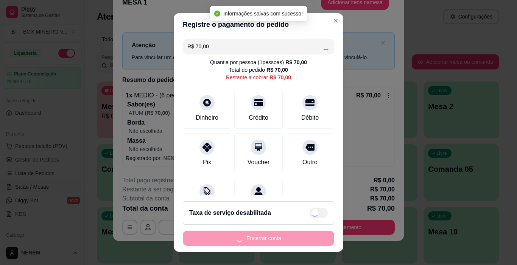
type input "R$ 0,00"
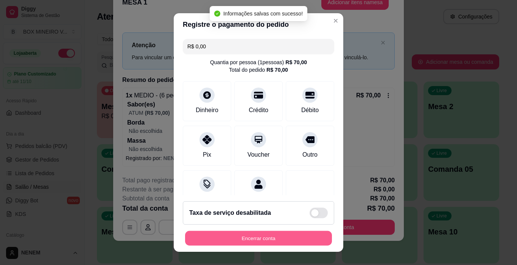
click at [303, 233] on button "Encerrar conta" at bounding box center [258, 238] width 147 height 15
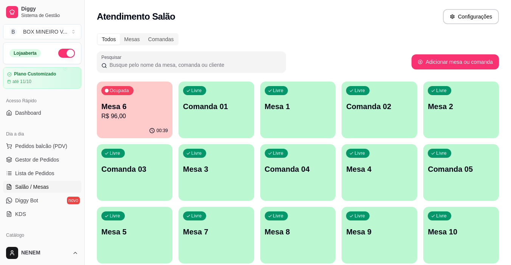
click at [149, 104] on p "Mesa 6" at bounding box center [134, 106] width 67 height 11
click at [47, 198] on link "Diggy Bot novo" at bounding box center [42, 201] width 78 height 12
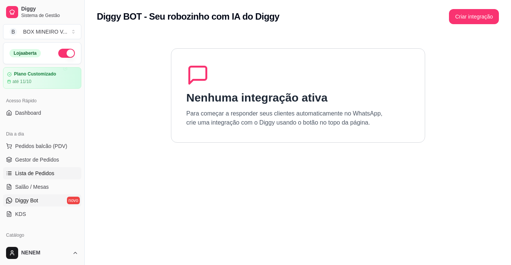
click at [37, 174] on span "Lista de Pedidos" at bounding box center [34, 174] width 39 height 8
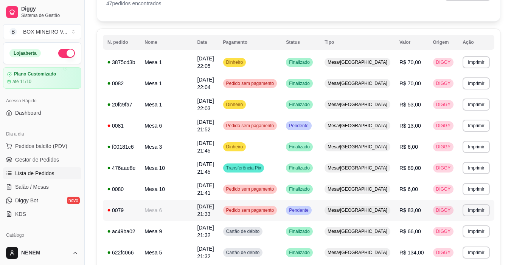
scroll to position [113, 0]
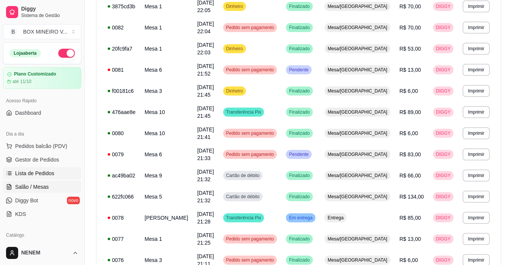
click at [65, 187] on link "Salão / Mesas" at bounding box center [42, 187] width 78 height 12
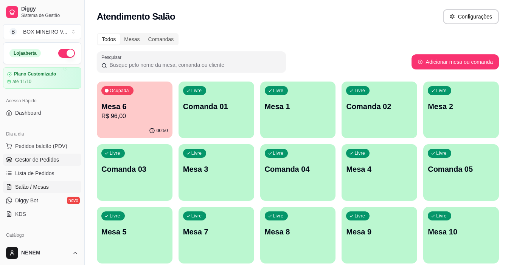
click at [51, 159] on span "Gestor de Pedidos" at bounding box center [37, 160] width 44 height 8
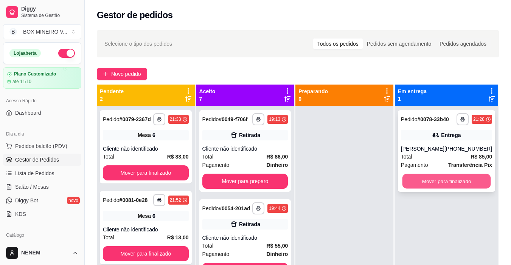
click at [456, 181] on button "Mover para finalizado" at bounding box center [446, 181] width 88 height 15
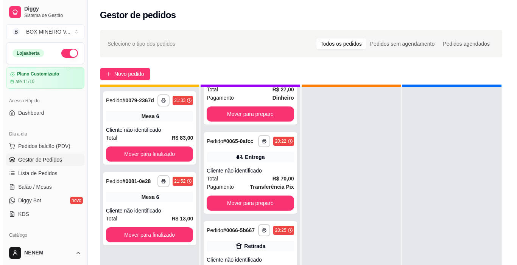
scroll to position [21, 0]
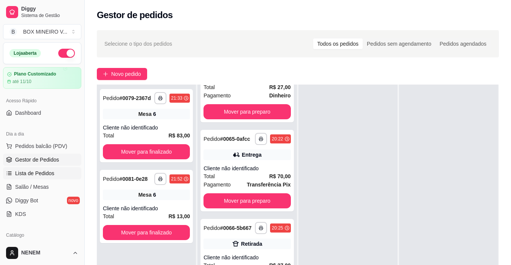
click at [41, 169] on link "Lista de Pedidos" at bounding box center [42, 174] width 78 height 12
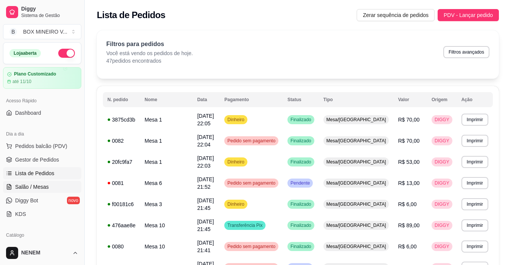
click at [37, 190] on span "Salão / Mesas" at bounding box center [32, 187] width 34 height 8
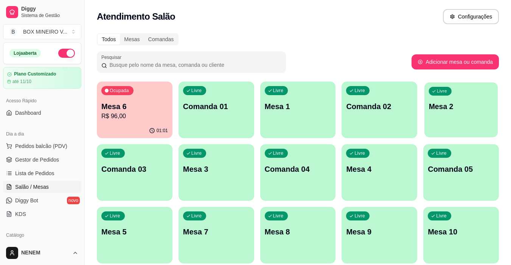
click at [443, 110] on p "Mesa 2" at bounding box center [461, 107] width 65 height 10
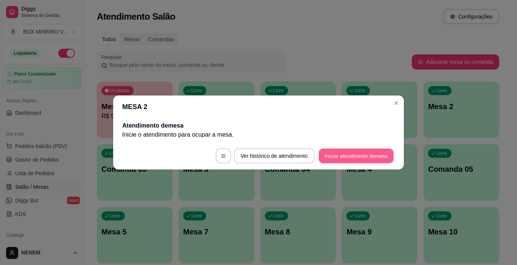
click at [354, 157] on button "Iniciar atendimento de mesa" at bounding box center [355, 156] width 75 height 15
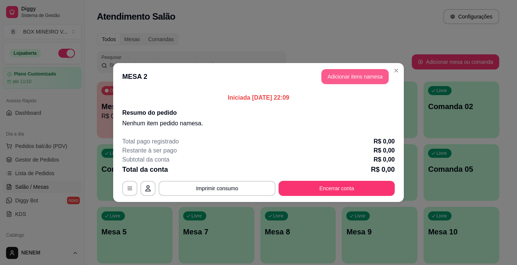
click at [352, 79] on button "Adicionar itens na mesa" at bounding box center [354, 76] width 67 height 15
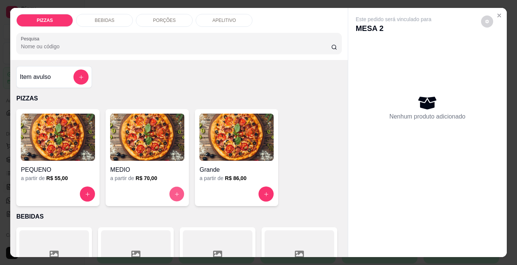
click at [178, 190] on button "increase-product-quantity" at bounding box center [176, 194] width 15 height 15
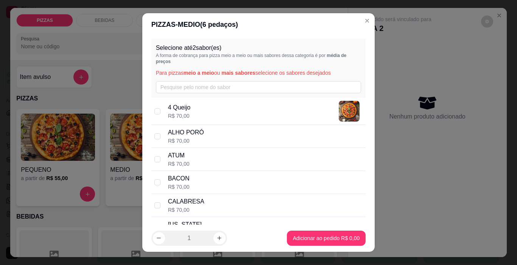
click at [170, 134] on p "ALHO PORÓ" at bounding box center [186, 132] width 36 height 9
checkbox input "true"
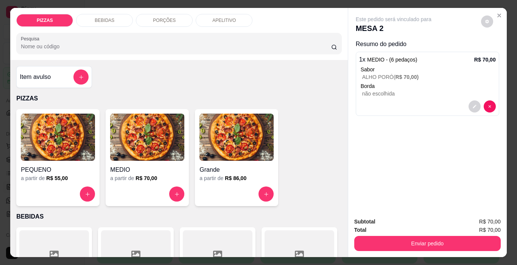
click at [372, 90] on p "não escolhida" at bounding box center [428, 94] width 133 height 8
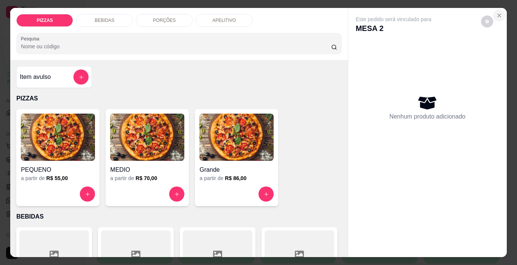
click at [496, 14] on icon "Close" at bounding box center [499, 15] width 6 height 6
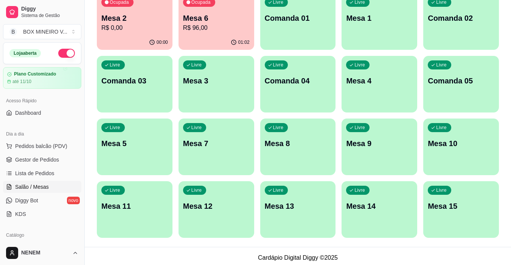
scroll to position [92, 0]
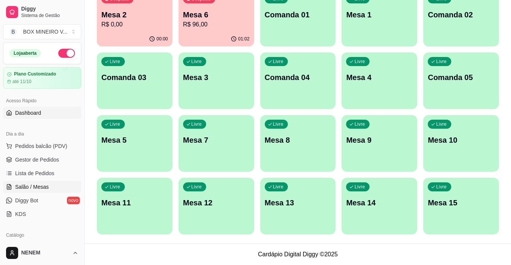
click at [31, 115] on span "Dashboard" at bounding box center [28, 113] width 26 height 8
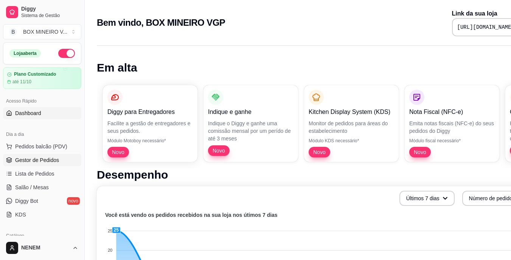
click at [20, 165] on link "Gestor de Pedidos" at bounding box center [42, 160] width 78 height 12
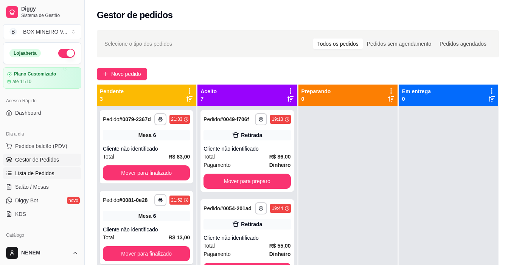
click at [41, 173] on span "Lista de Pedidos" at bounding box center [34, 174] width 39 height 8
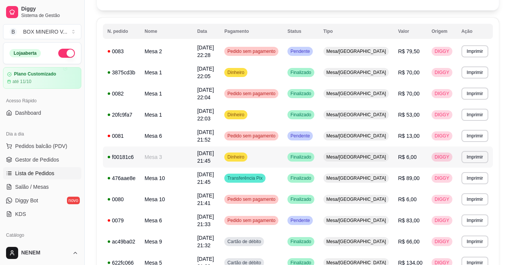
scroll to position [76, 0]
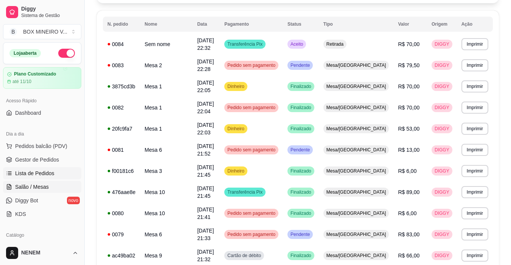
click at [42, 182] on link "Salão / Mesas" at bounding box center [42, 187] width 78 height 12
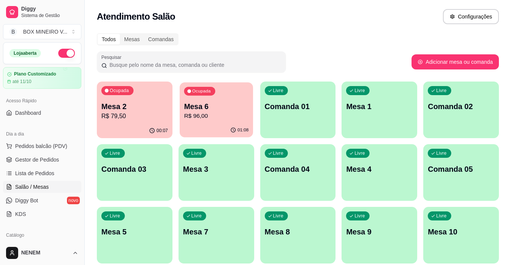
click at [229, 113] on p "R$ 96,00" at bounding box center [216, 116] width 65 height 9
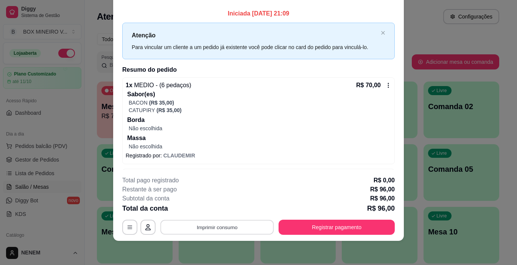
click at [228, 230] on button "Imprimir consumo" at bounding box center [216, 227] width 113 height 15
click at [226, 211] on button "IMPRESSORA" at bounding box center [216, 211] width 53 height 12
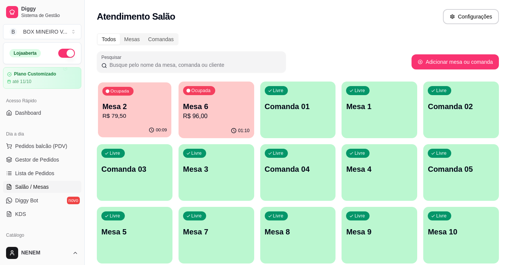
click at [157, 112] on p "R$ 79,50" at bounding box center [134, 116] width 65 height 9
click at [64, 169] on link "Lista de Pedidos" at bounding box center [42, 174] width 78 height 12
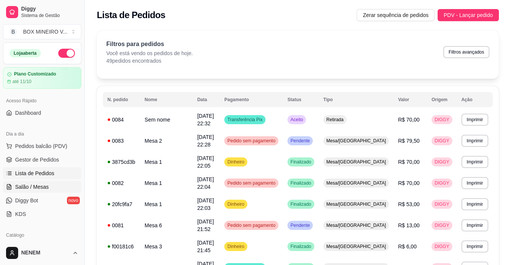
click at [40, 182] on link "Salão / Mesas" at bounding box center [42, 187] width 78 height 12
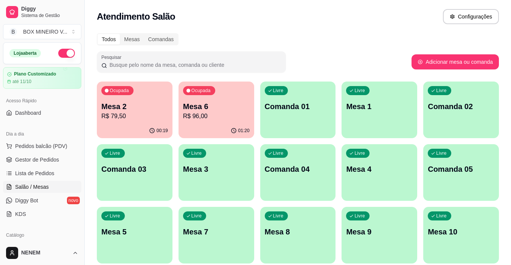
click at [188, 115] on p "R$ 96,00" at bounding box center [216, 116] width 67 height 9
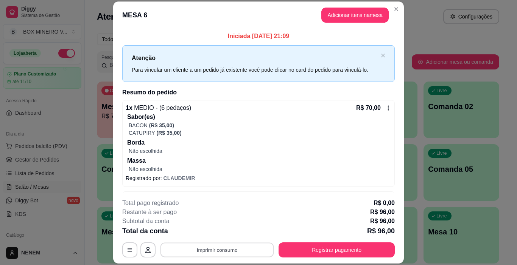
click at [253, 251] on button "Imprimir consumo" at bounding box center [216, 250] width 113 height 15
click at [237, 232] on button "IMPRESSORA" at bounding box center [216, 233] width 53 height 12
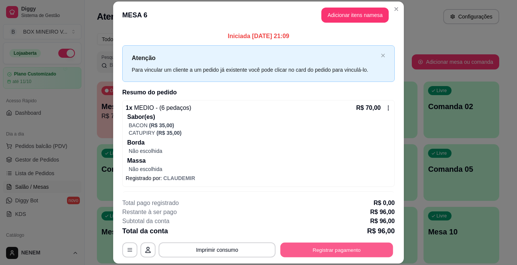
click at [323, 250] on button "Registrar pagamento" at bounding box center [336, 250] width 113 height 15
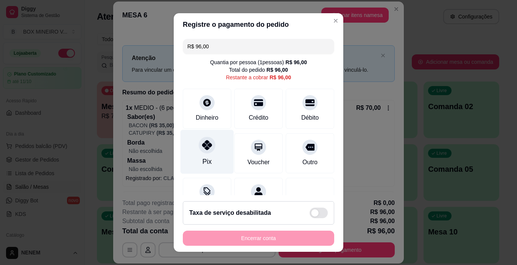
click at [211, 158] on div "Pix" at bounding box center [206, 152] width 53 height 44
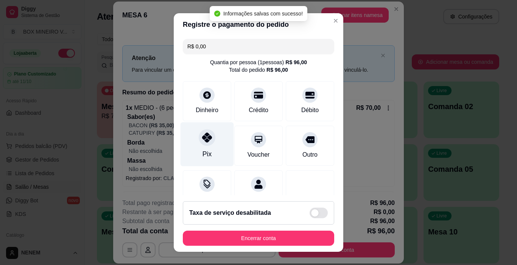
type input "R$ 0,00"
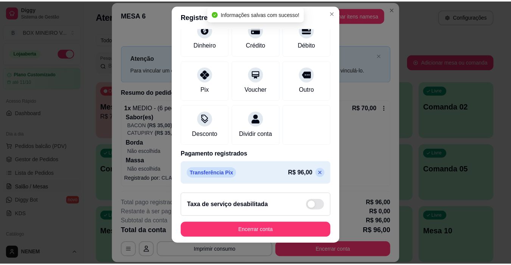
scroll to position [11, 0]
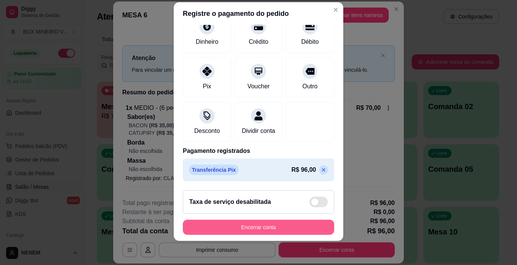
click at [251, 233] on button "Encerrar conta" at bounding box center [258, 227] width 151 height 15
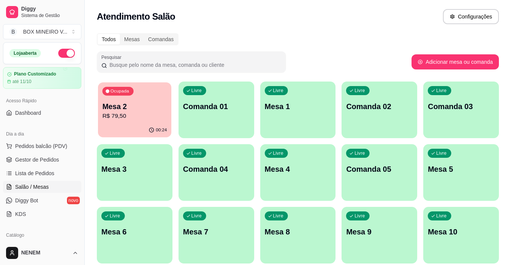
click at [136, 103] on p "Mesa 2" at bounding box center [134, 107] width 65 height 10
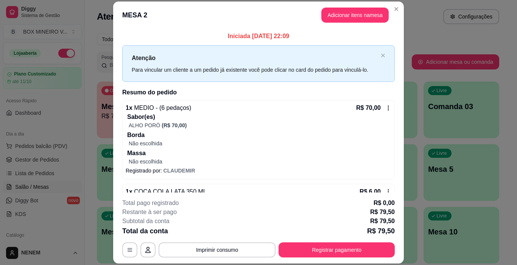
scroll to position [51, 0]
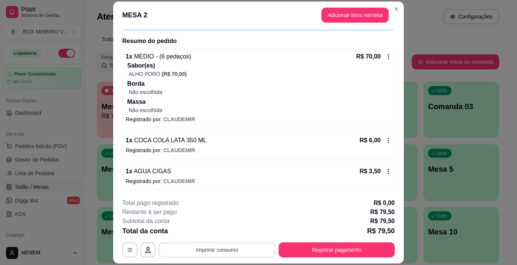
click at [243, 245] on button "Imprimir consumo" at bounding box center [216, 250] width 117 height 15
click at [232, 237] on button "IMPRESSORA" at bounding box center [216, 233] width 53 height 12
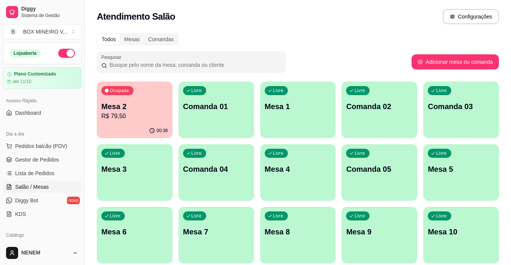
click at [143, 121] on div "Ocupada Mesa 2 R$ 79,50" at bounding box center [135, 103] width 76 height 42
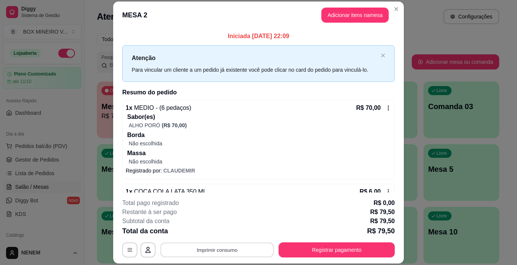
click at [214, 247] on button "Imprimir consumo" at bounding box center [216, 250] width 113 height 15
click at [226, 230] on button "IMPRESSORA" at bounding box center [216, 233] width 55 height 12
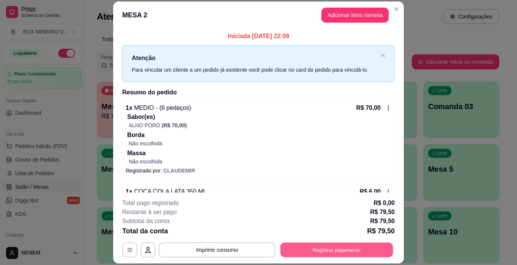
click at [301, 244] on button "Registrar pagamento" at bounding box center [336, 250] width 113 height 15
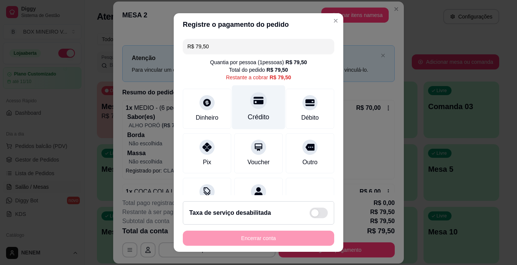
click at [252, 113] on div "Crédito" at bounding box center [259, 117] width 22 height 10
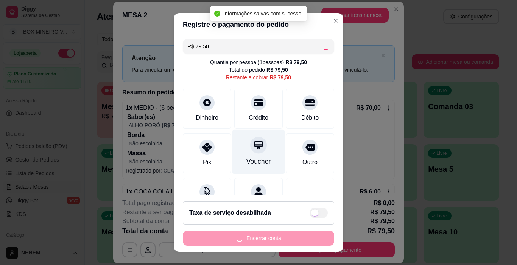
type input "R$ 0,00"
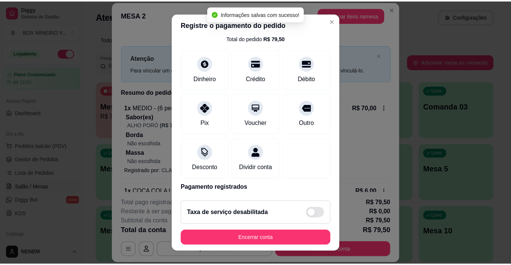
scroll to position [67, 0]
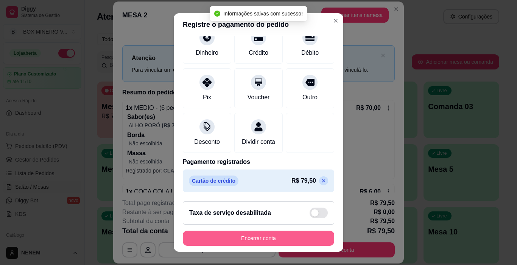
click at [237, 237] on button "Encerrar conta" at bounding box center [258, 238] width 151 height 15
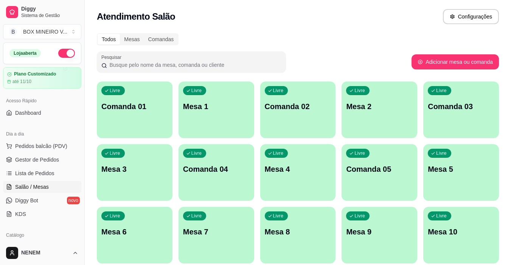
click at [62, 53] on button "button" at bounding box center [66, 53] width 17 height 9
